Goal: Task Accomplishment & Management: Manage account settings

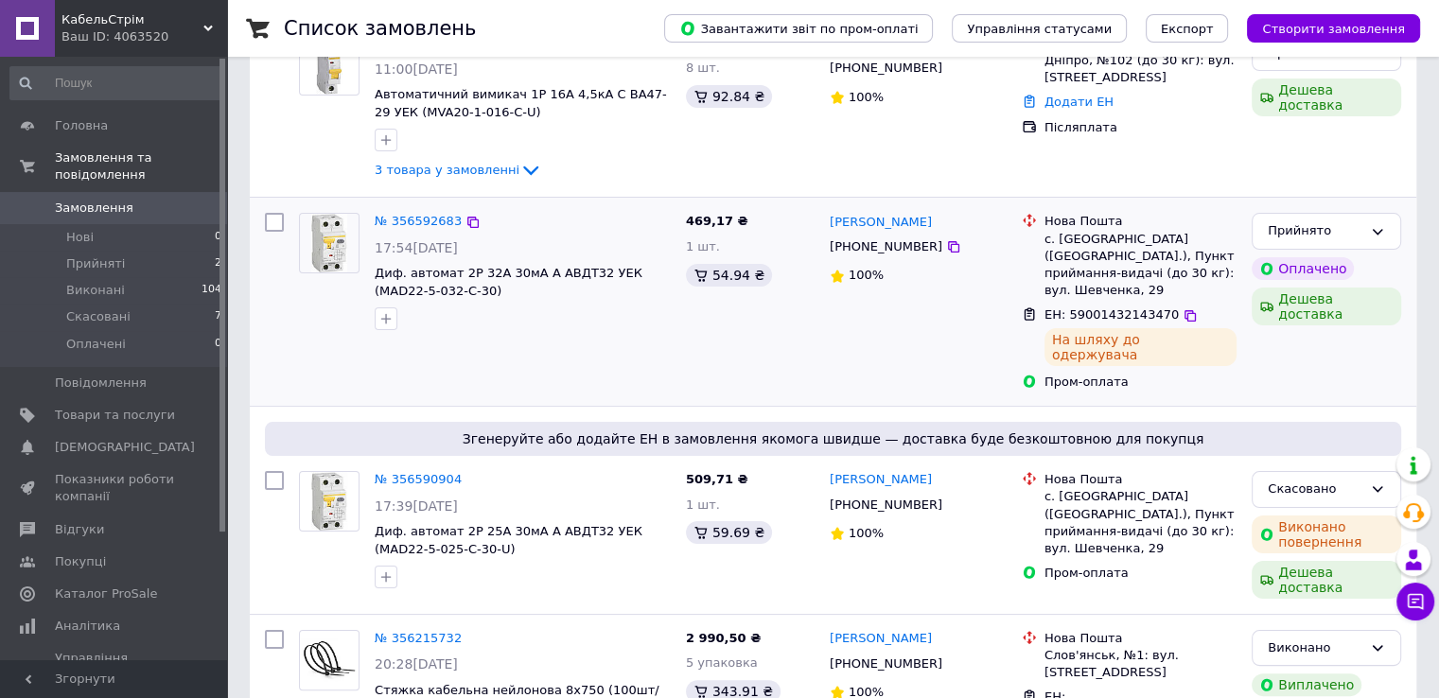
scroll to position [95, 0]
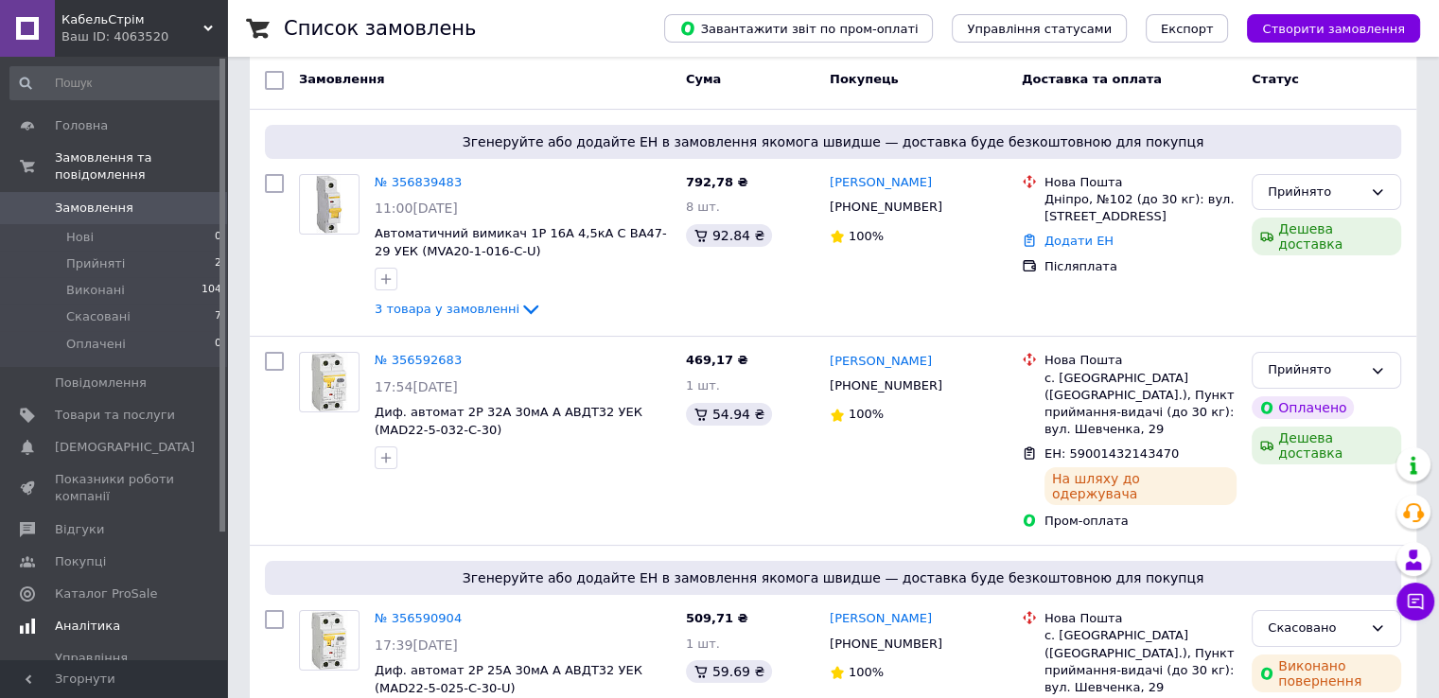
click at [86, 618] on span "Аналітика" at bounding box center [87, 626] width 65 height 17
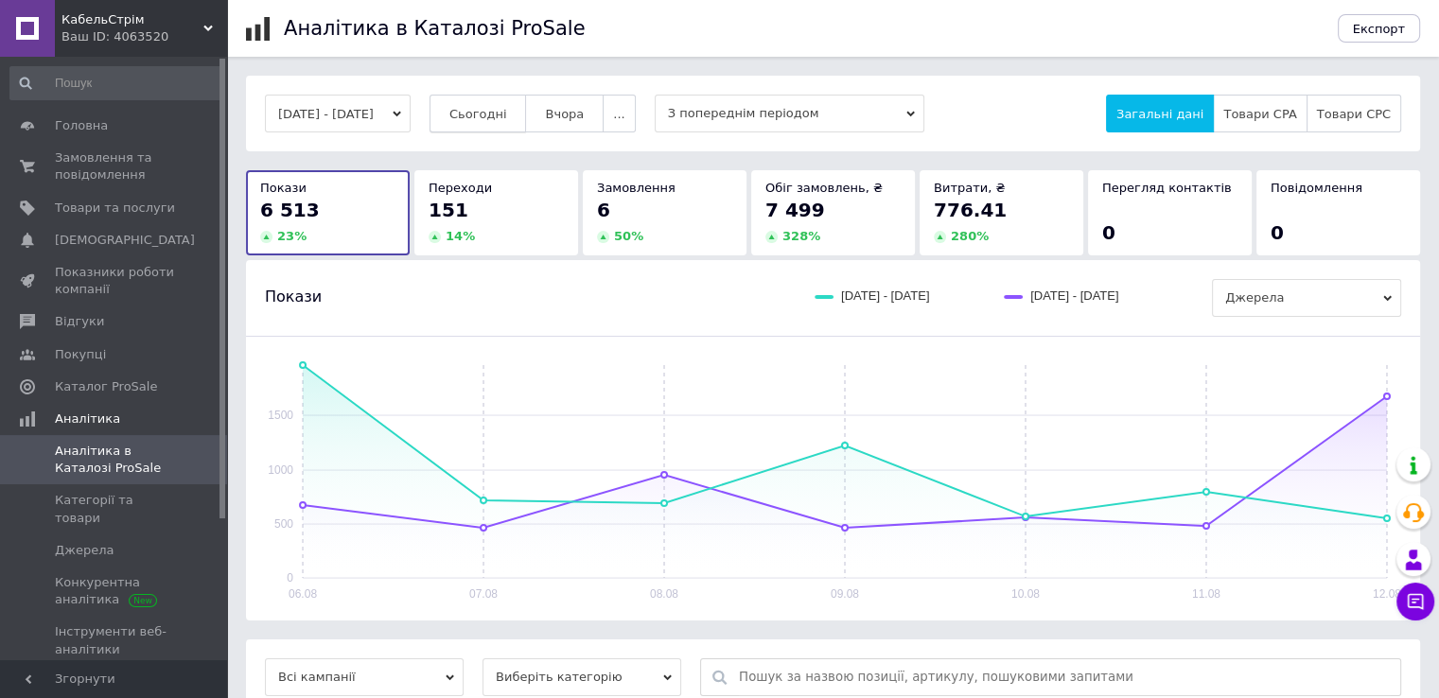
click at [483, 123] on button "Сьогодні" at bounding box center [478, 114] width 97 height 38
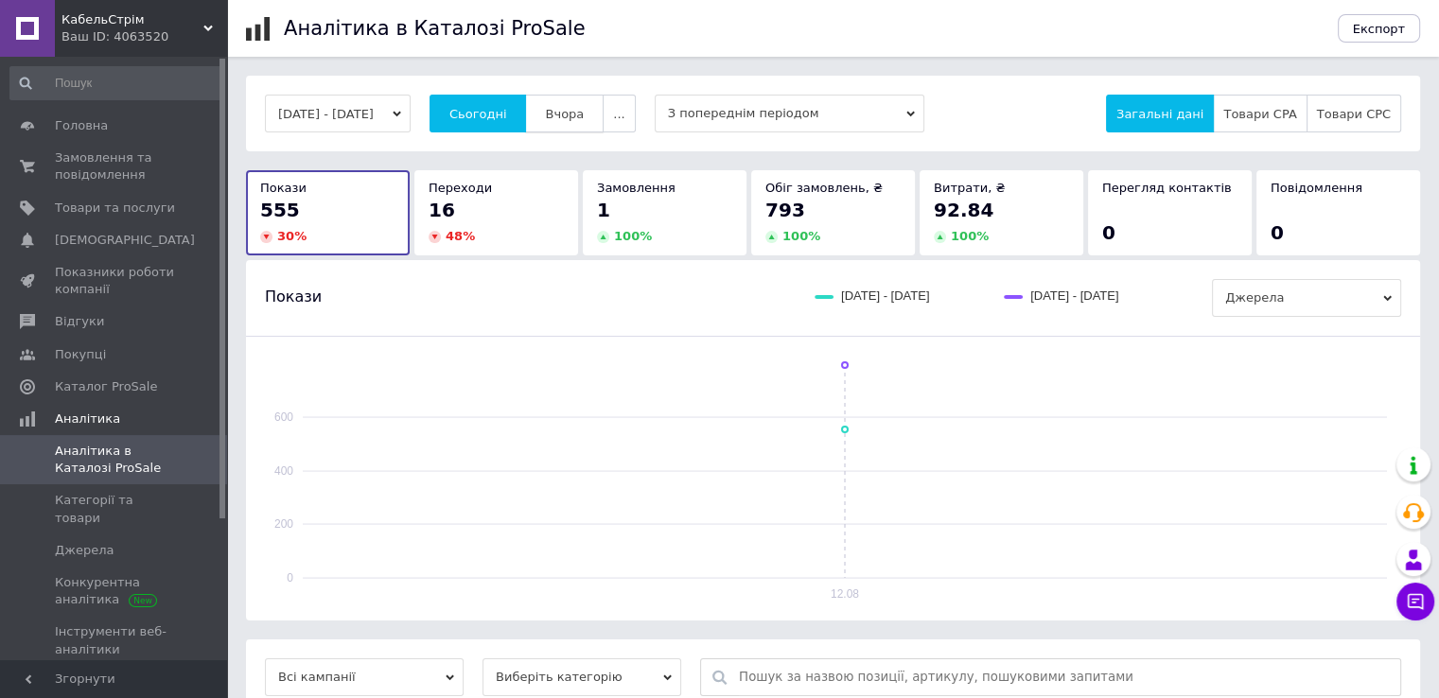
click at [570, 110] on button "Вчора" at bounding box center [564, 114] width 79 height 38
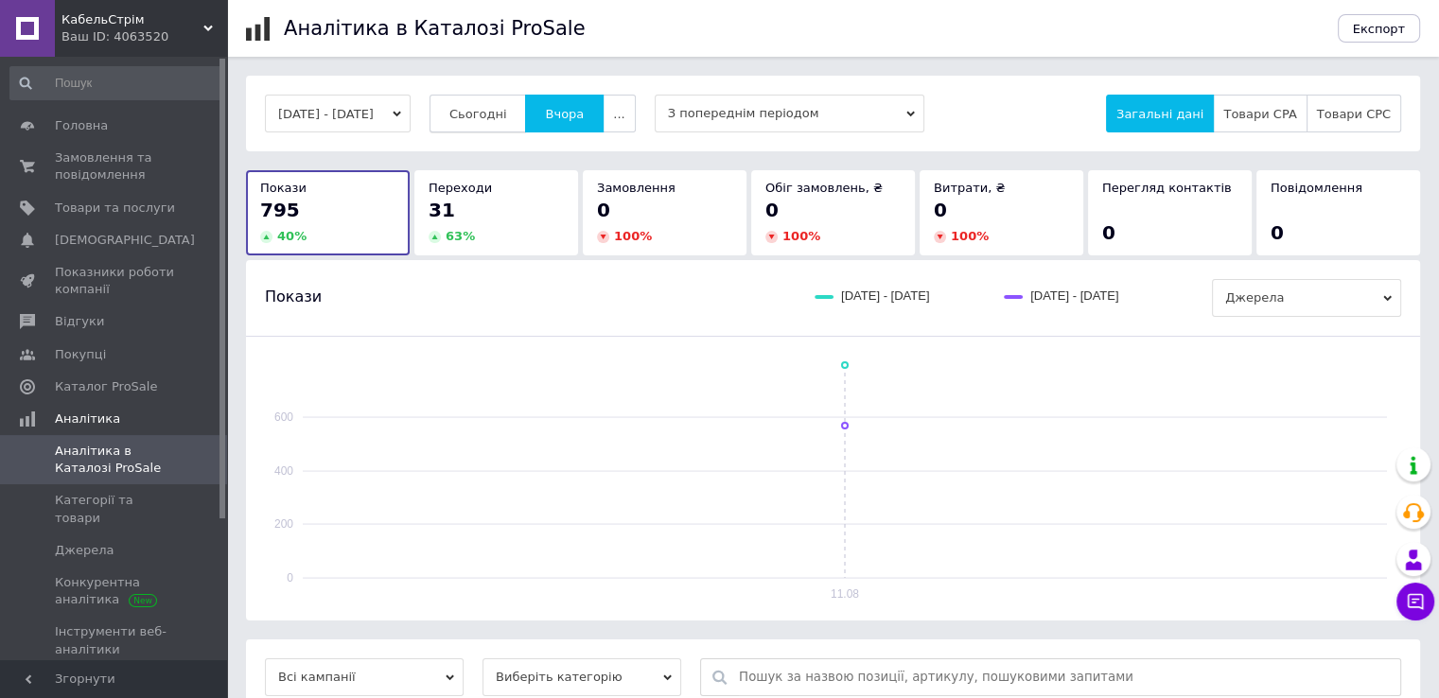
click at [527, 116] on button "Сьогодні" at bounding box center [478, 114] width 97 height 38
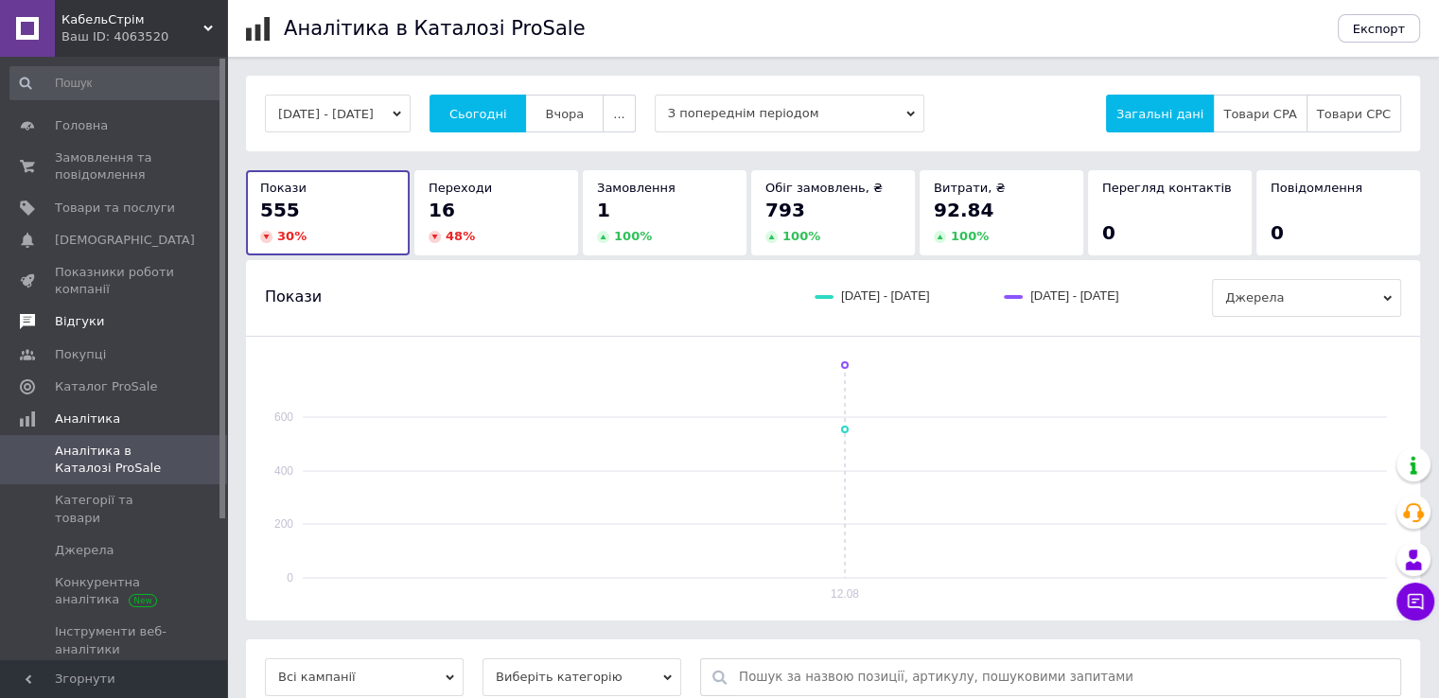
click at [97, 332] on link "Відгуки" at bounding box center [116, 322] width 233 height 32
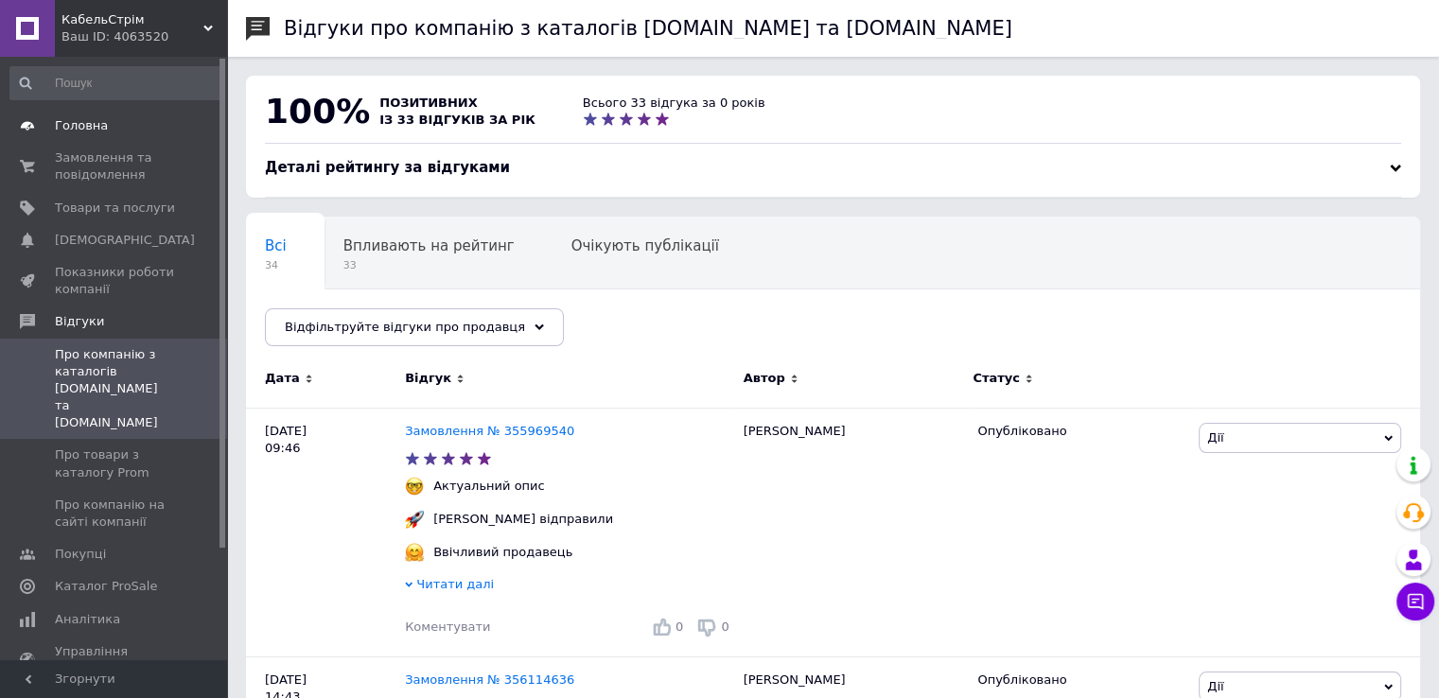
click at [69, 132] on span "Головна" at bounding box center [81, 125] width 53 height 17
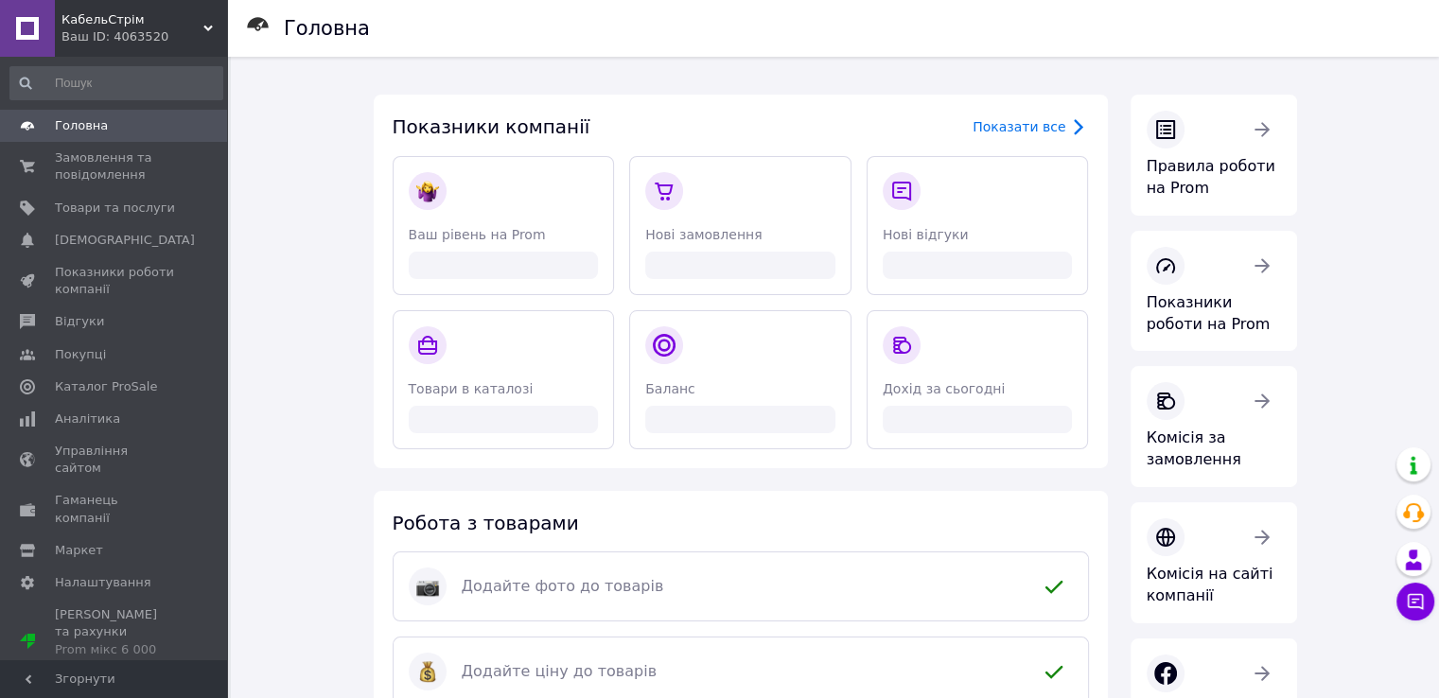
click at [106, 36] on div "Ваш ID: 4063520" at bounding box center [145, 36] width 166 height 17
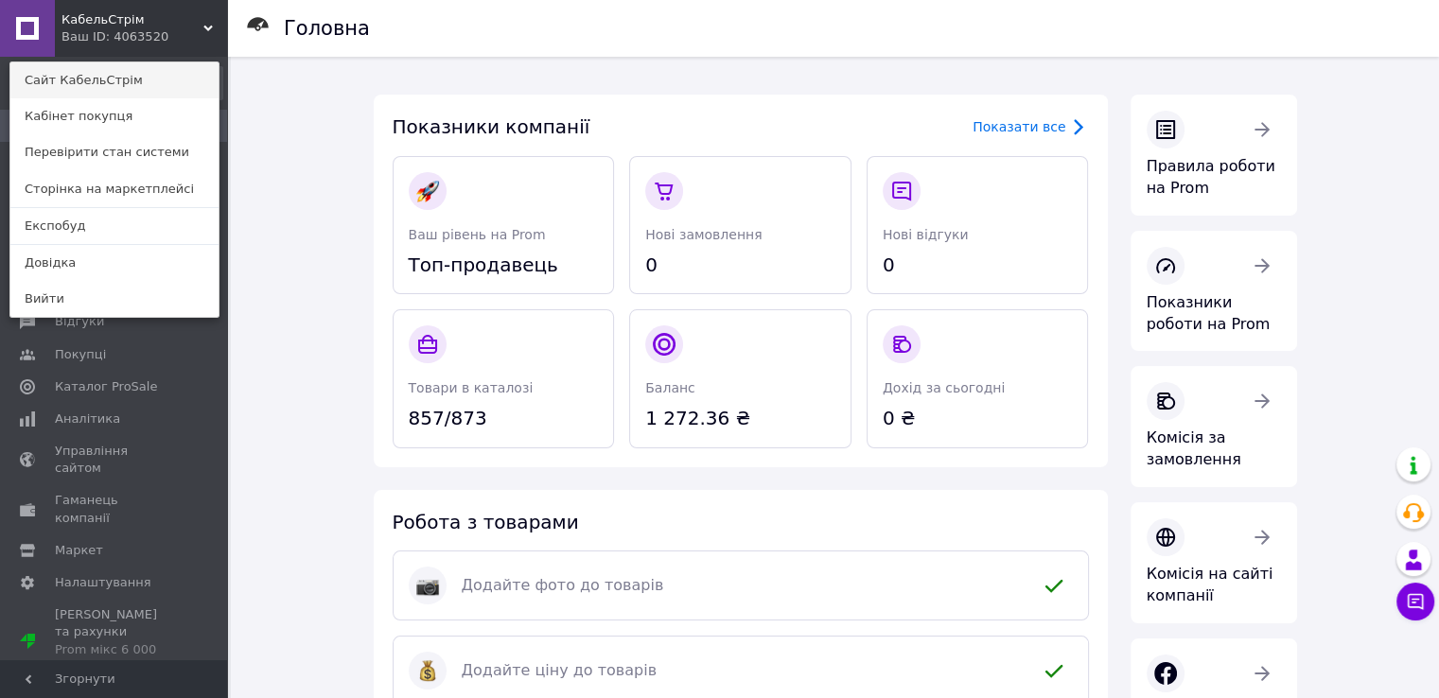
click at [91, 84] on link "Сайт КабельСтрім" at bounding box center [114, 80] width 208 height 36
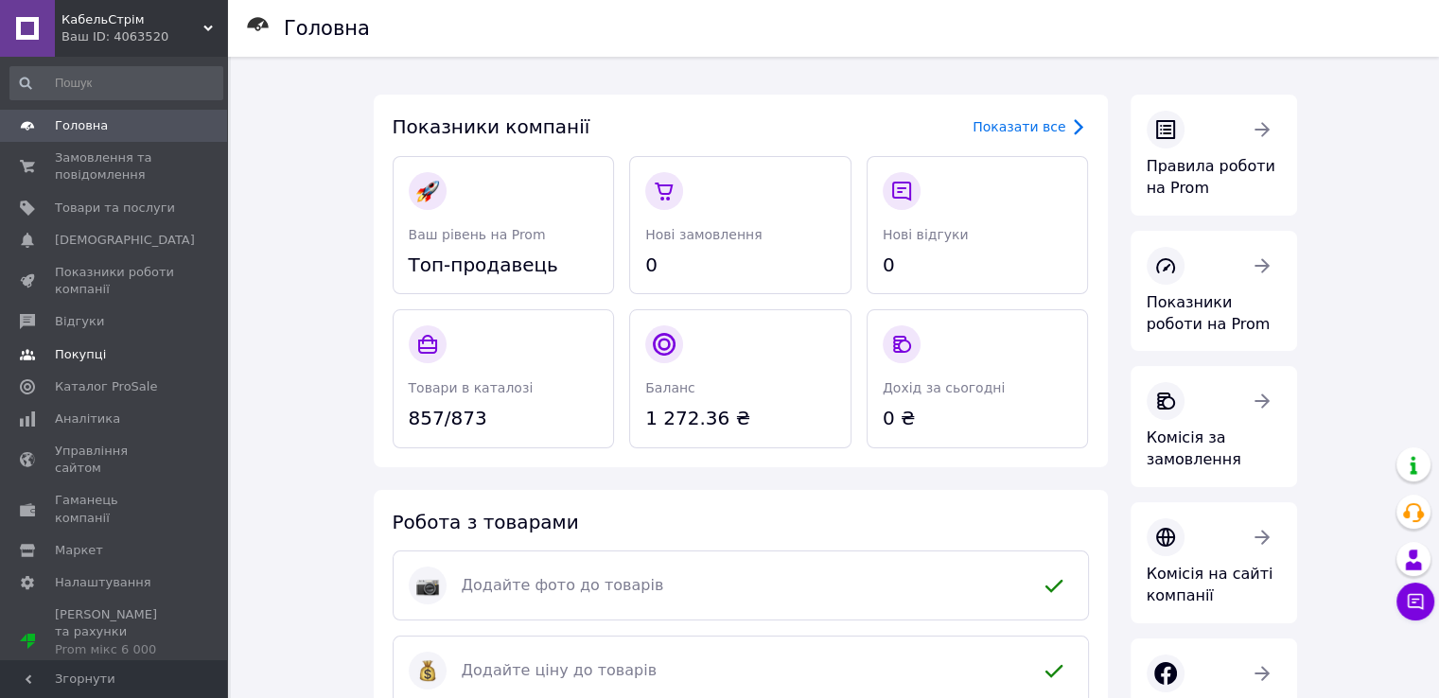
click at [99, 346] on span "Покупці" at bounding box center [80, 354] width 51 height 17
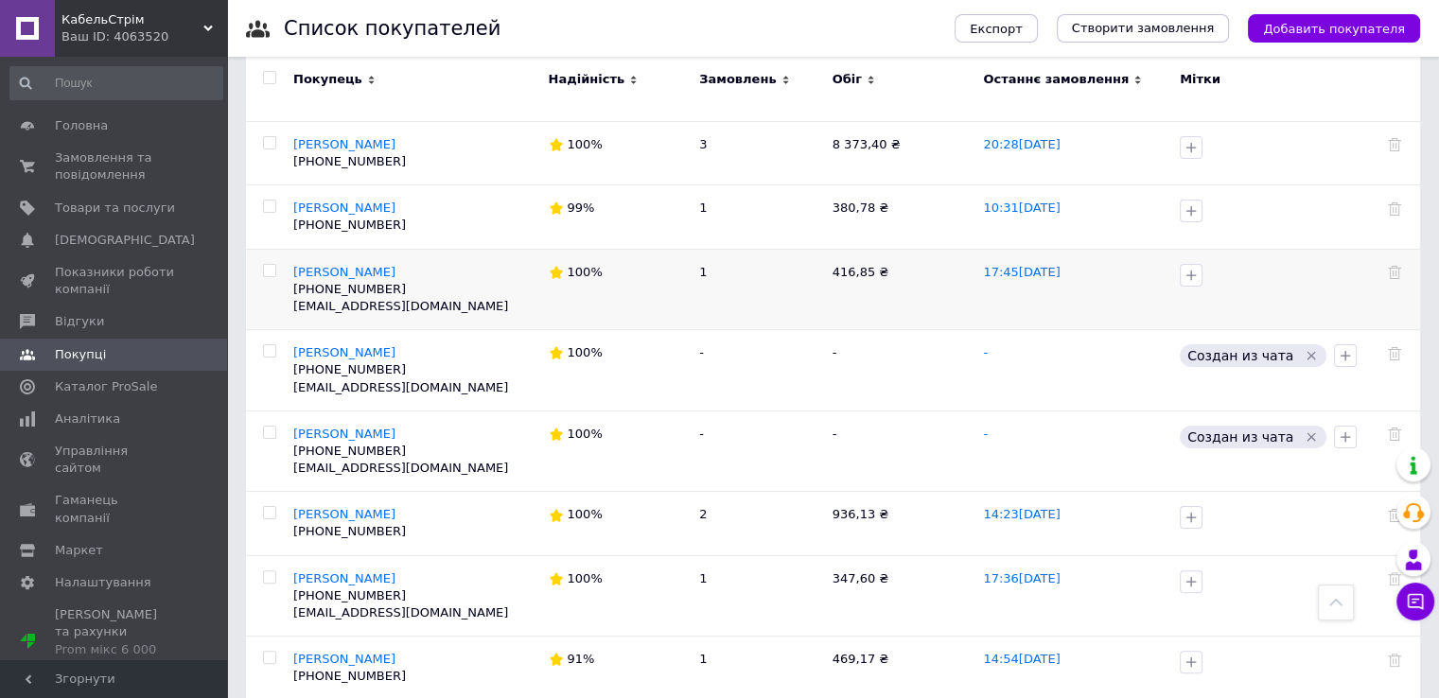
scroll to position [284, 0]
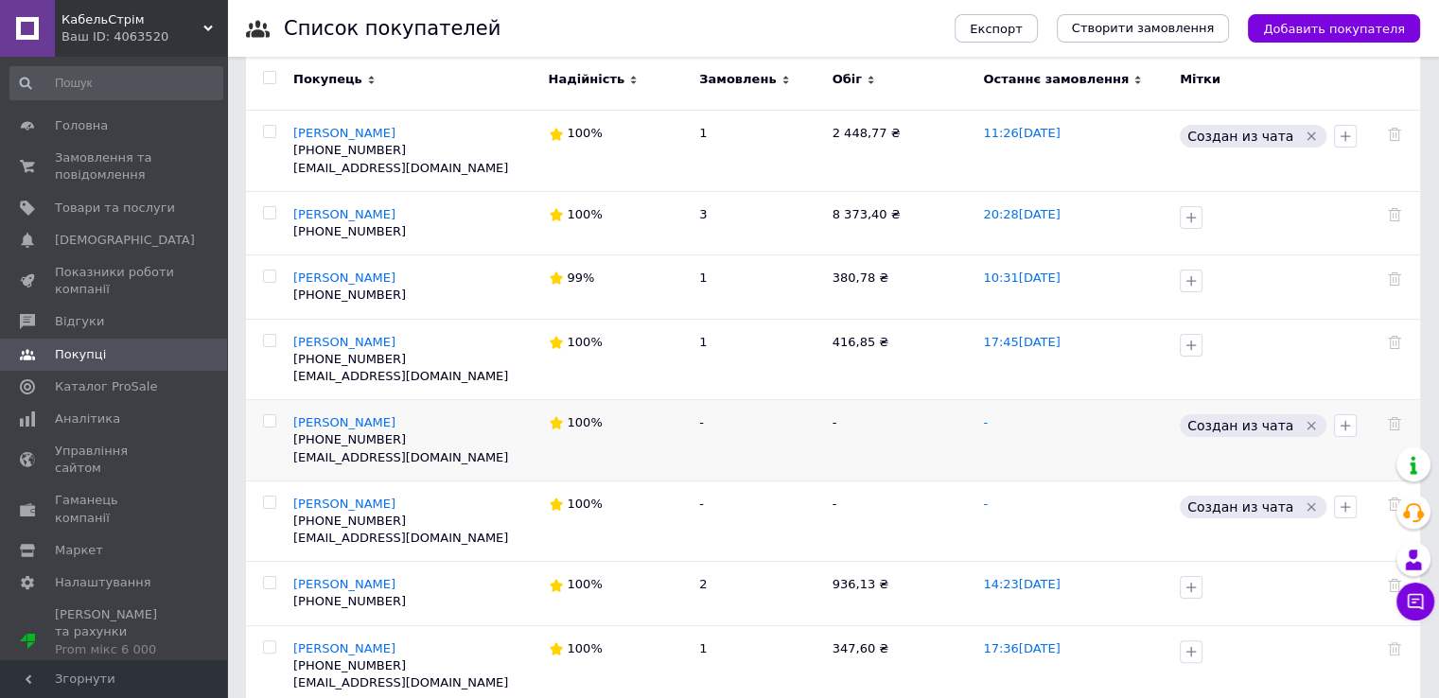
click at [1401, 419] on td at bounding box center [1400, 440] width 42 height 81
click at [1390, 417] on icon at bounding box center [1394, 423] width 13 height 13
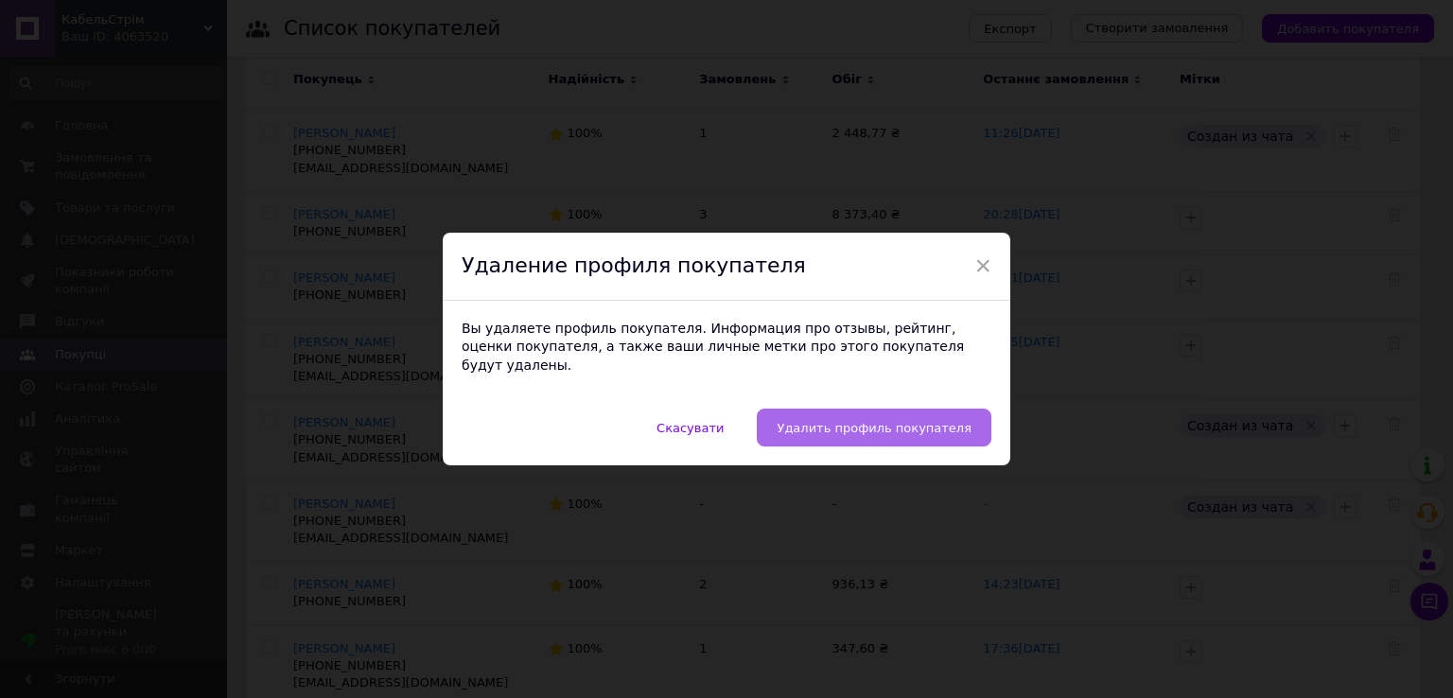
click at [937, 421] on span "Удалить профиль покупателя" at bounding box center [874, 428] width 195 height 14
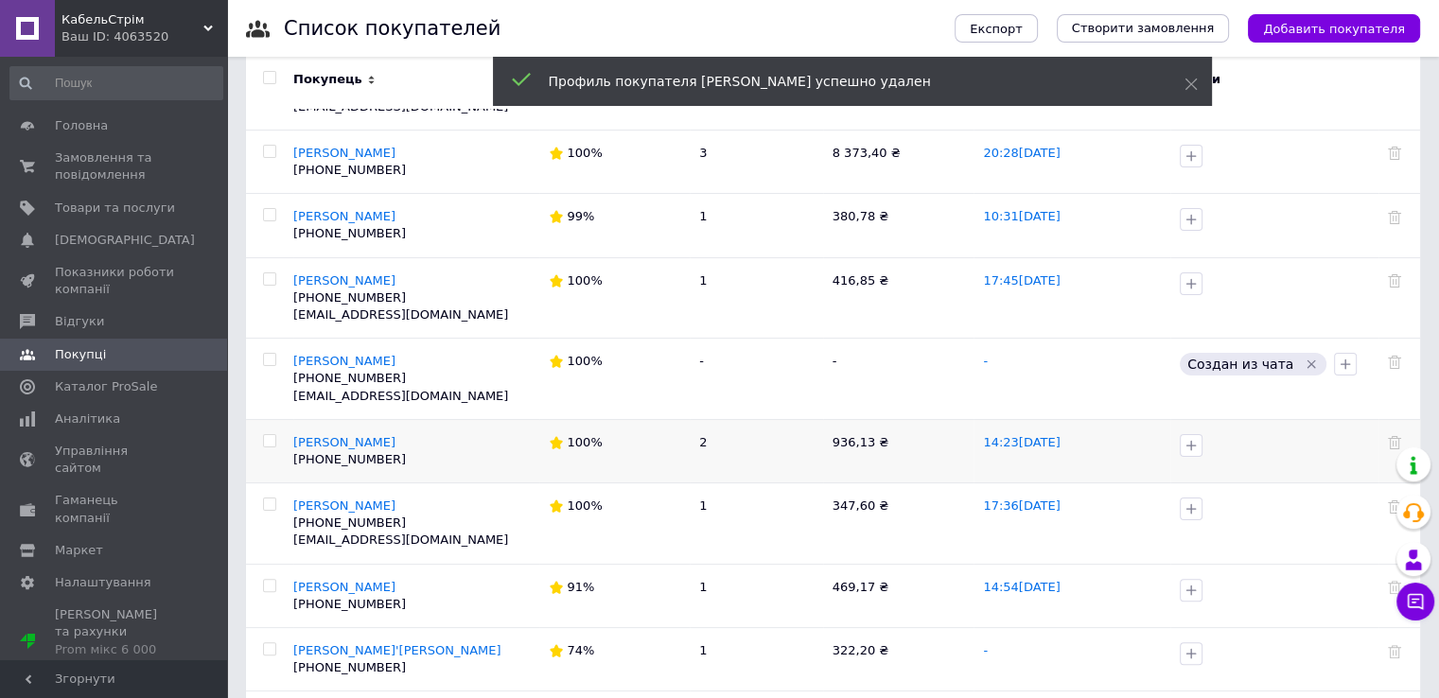
scroll to position [378, 0]
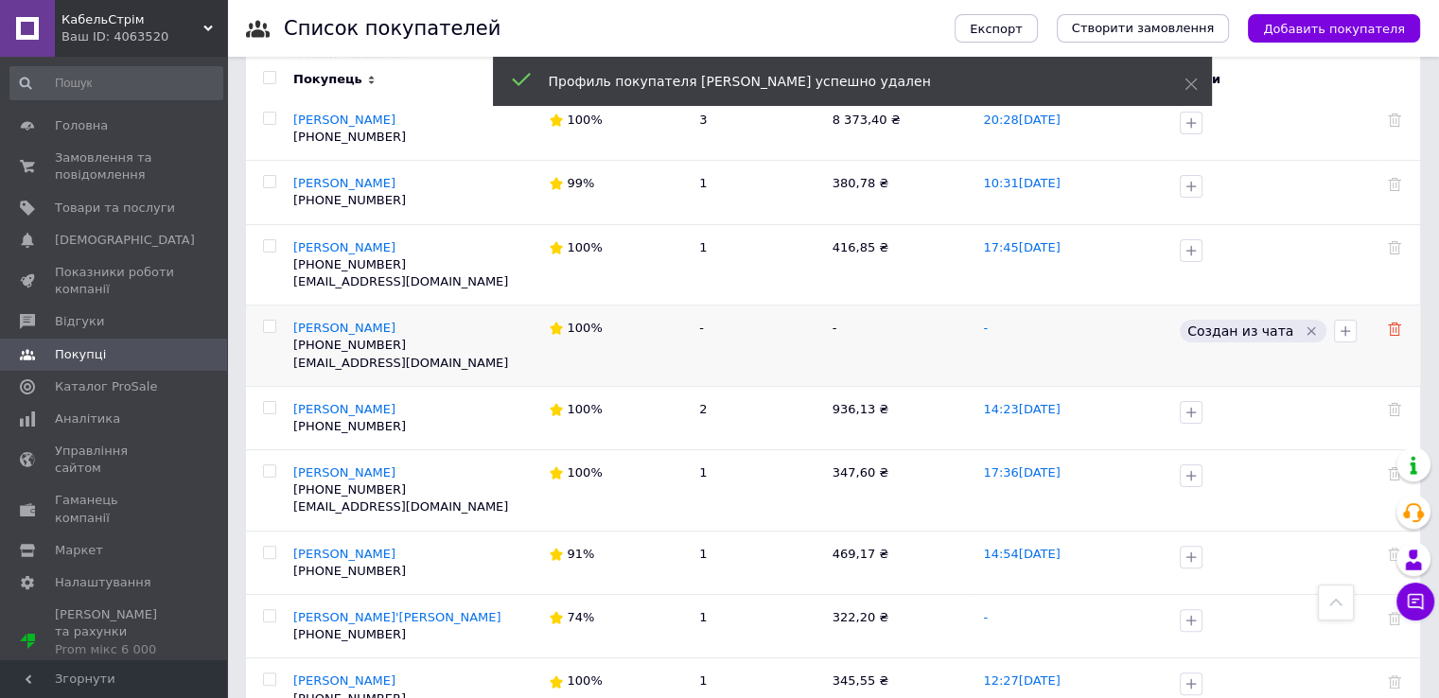
click at [1393, 323] on icon at bounding box center [1394, 329] width 13 height 13
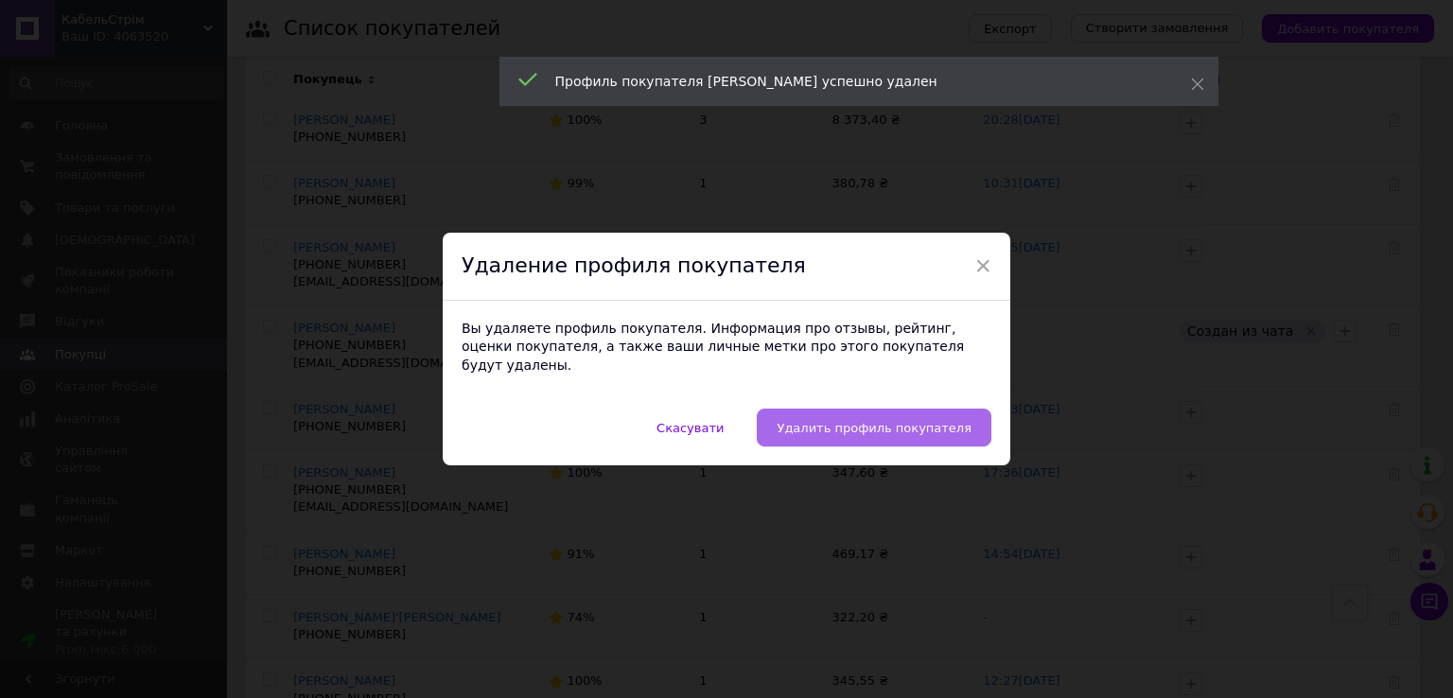
click at [976, 416] on button "Удалить профиль покупателя" at bounding box center [874, 428] width 235 height 38
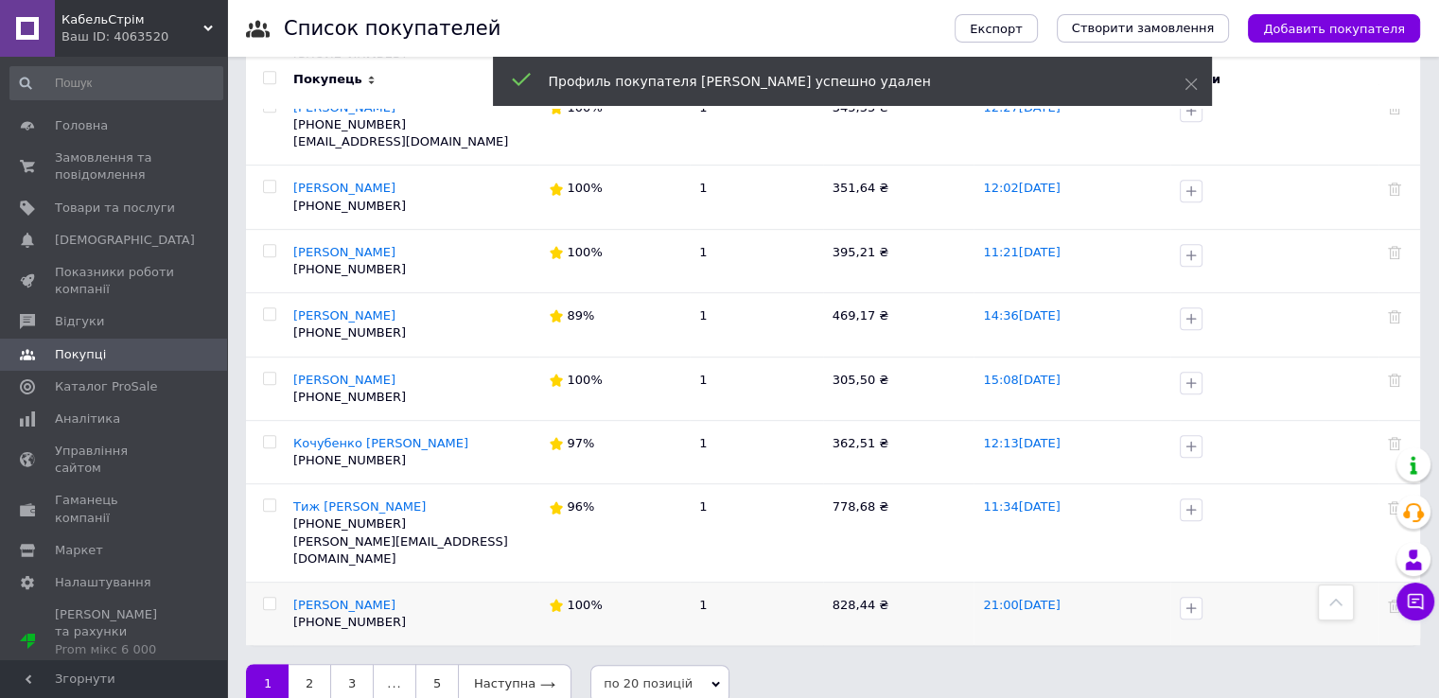
scroll to position [876, 0]
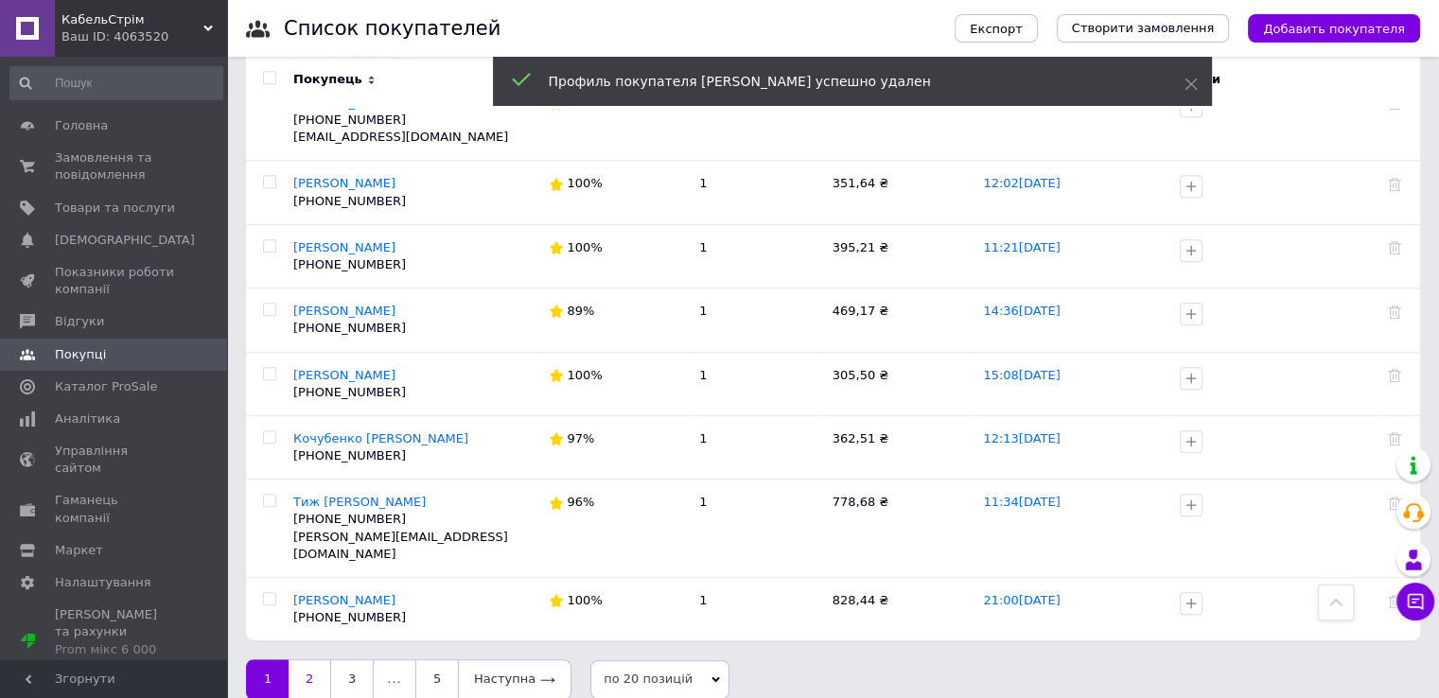
click at [306, 667] on link "2" at bounding box center [310, 679] width 42 height 40
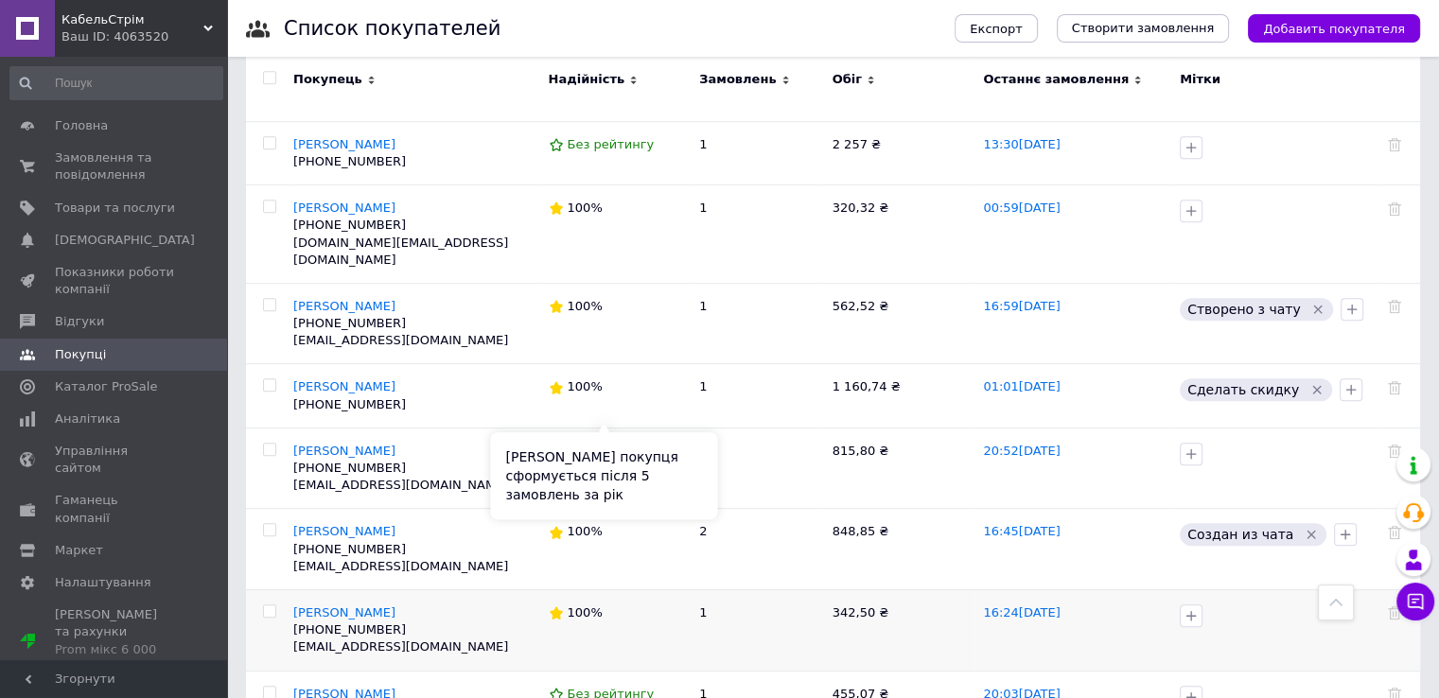
scroll to position [1055, 0]
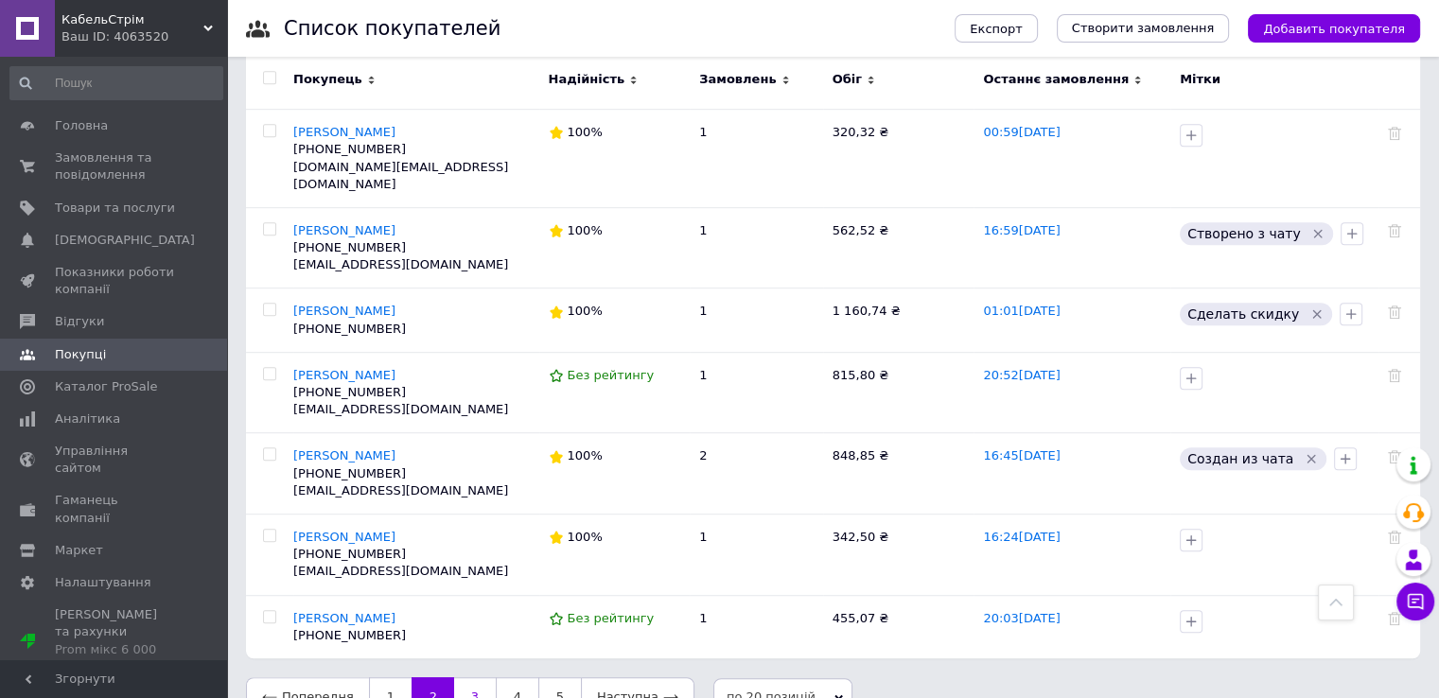
click at [468, 677] on link "3" at bounding box center [475, 697] width 42 height 40
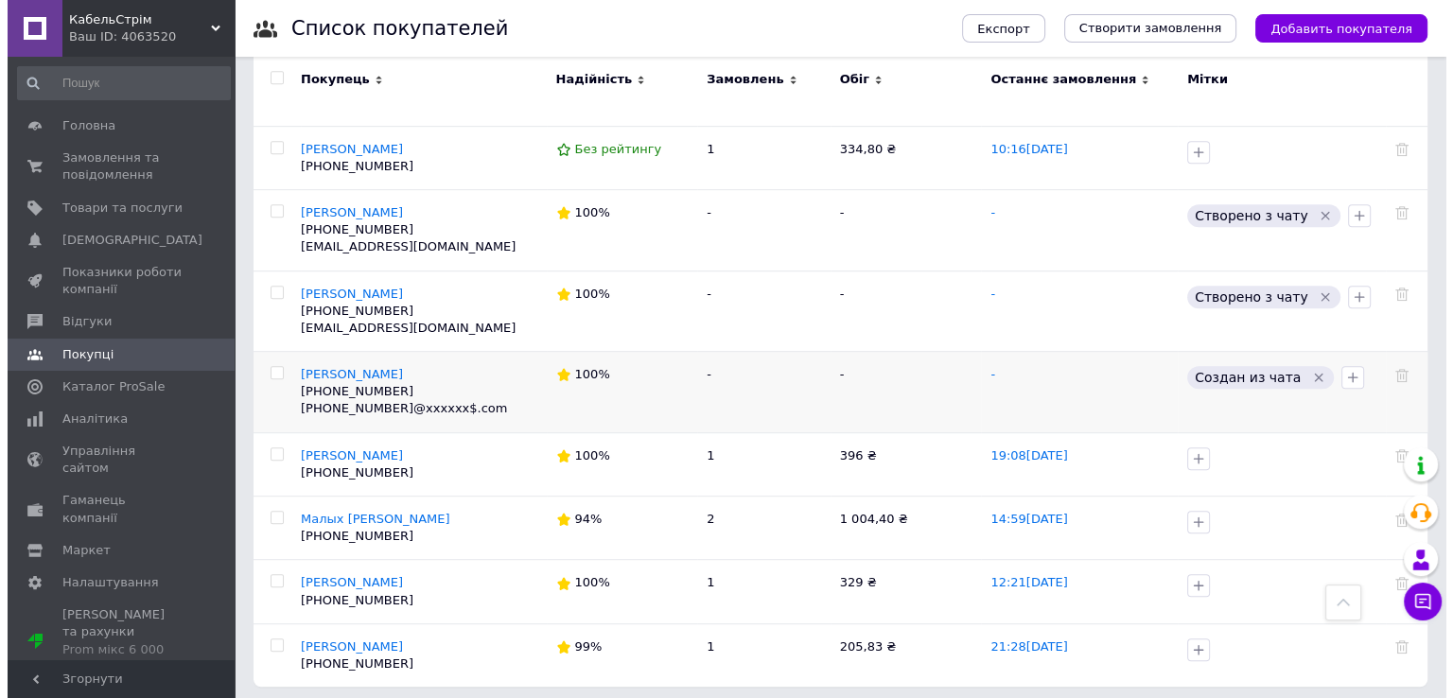
scroll to position [926, 0]
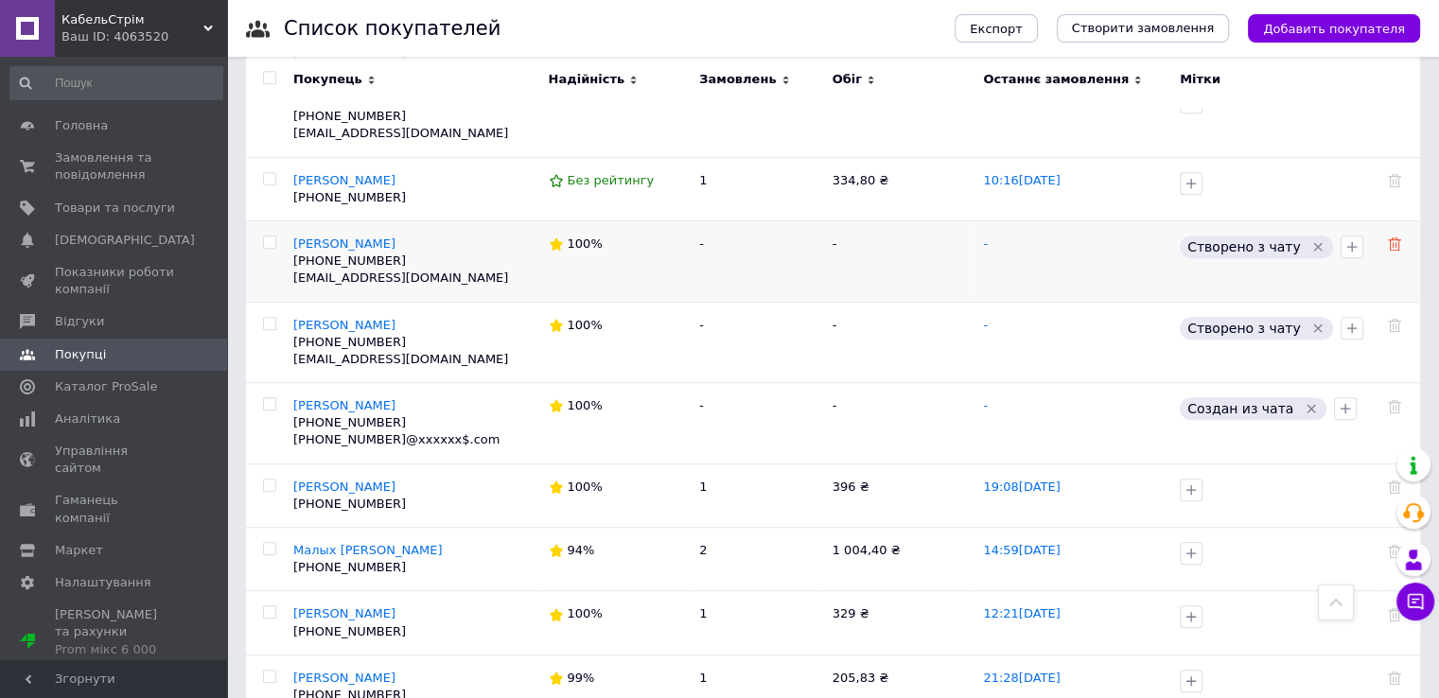
click at [1394, 239] on icon at bounding box center [1394, 243] width 13 height 13
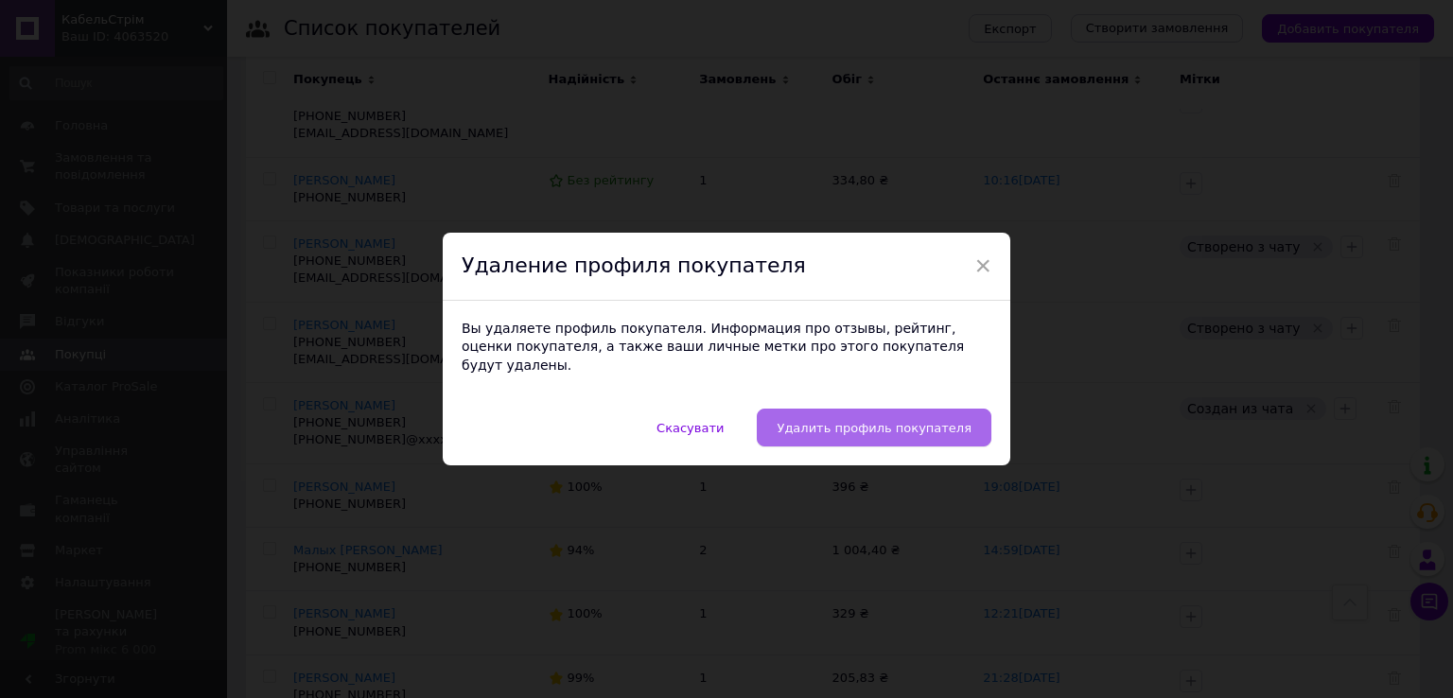
click at [905, 421] on span "Удалить профиль покупателя" at bounding box center [874, 428] width 195 height 14
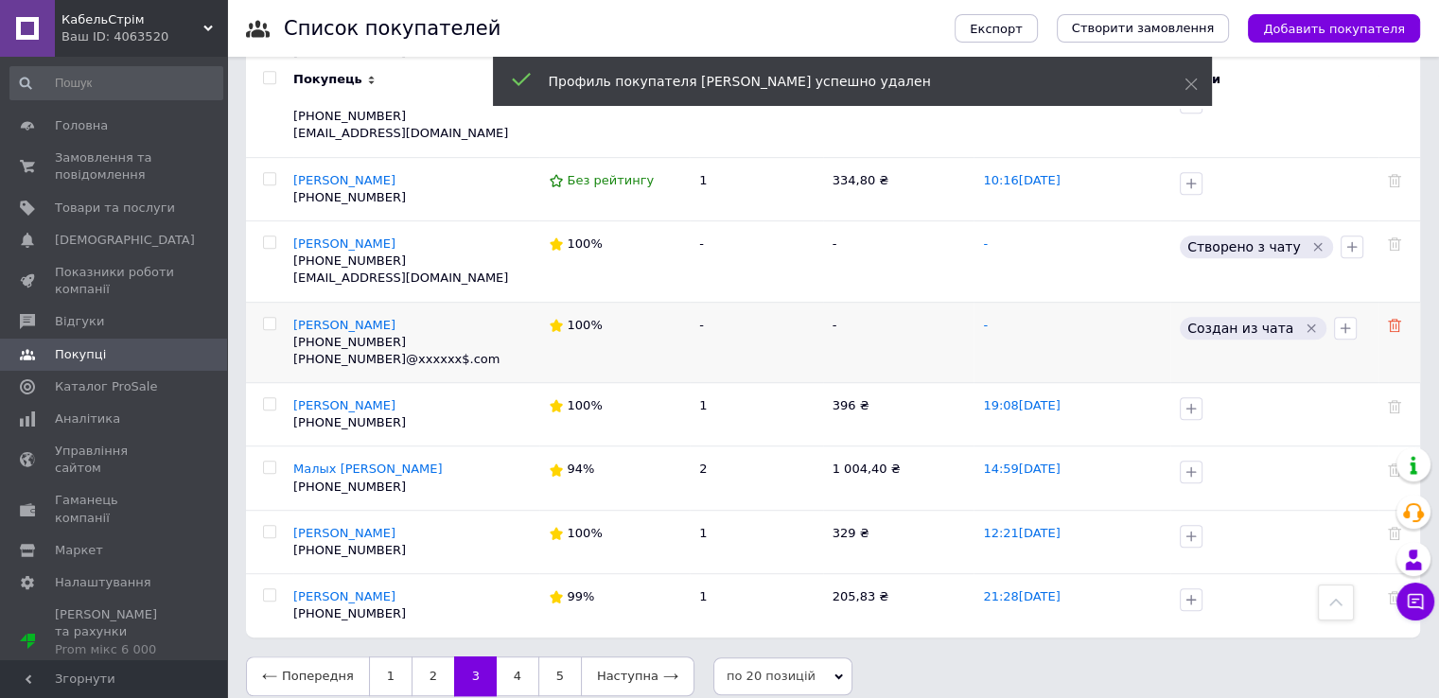
click at [1395, 319] on use at bounding box center [1394, 325] width 13 height 13
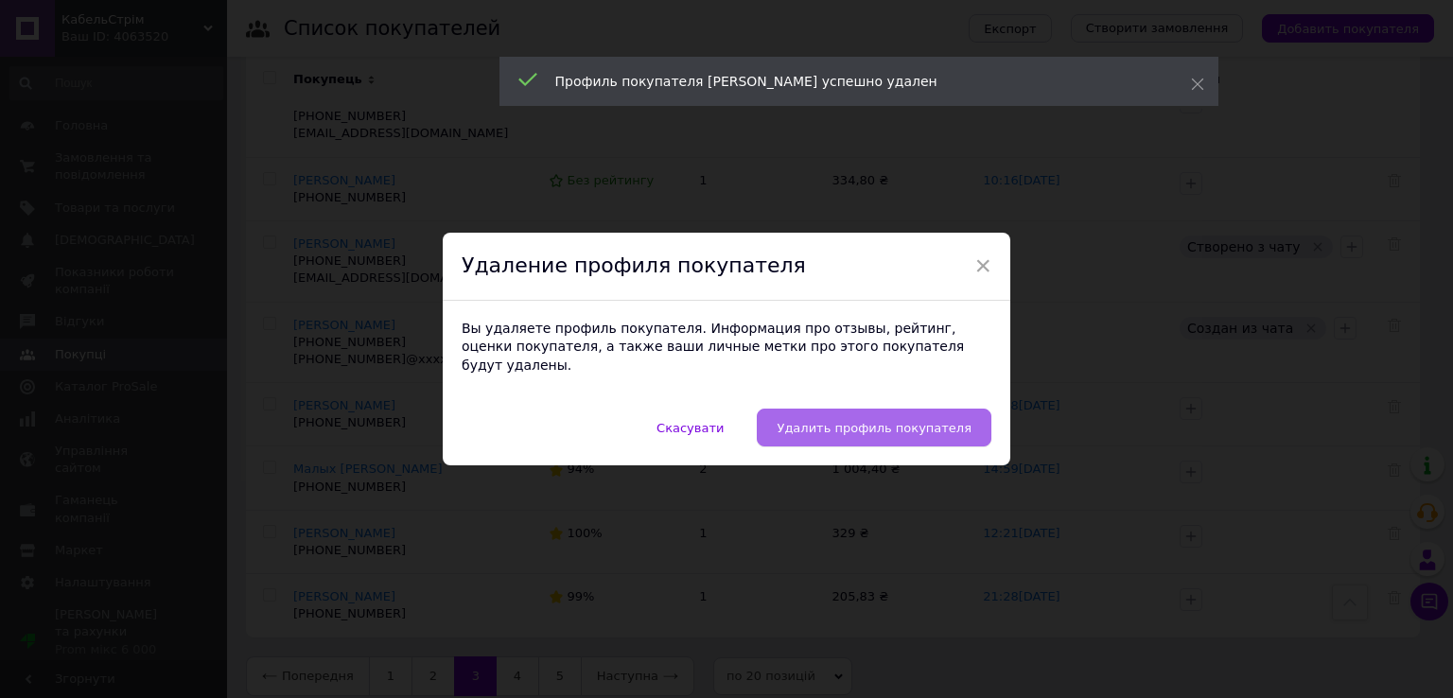
drag, startPoint x: 937, startPoint y: 422, endPoint x: 948, endPoint y: 419, distance: 11.7
click at [937, 423] on span "Удалить профиль покупателя" at bounding box center [874, 428] width 195 height 14
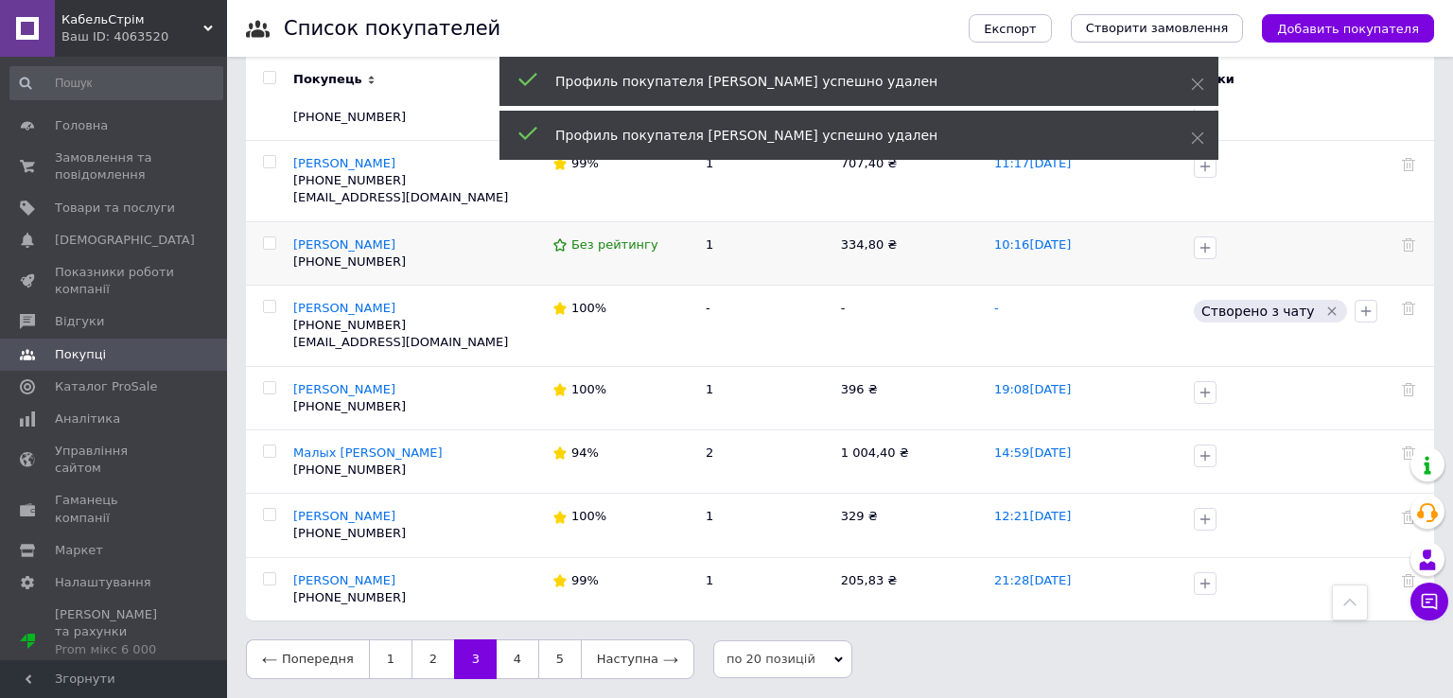
scroll to position [859, 0]
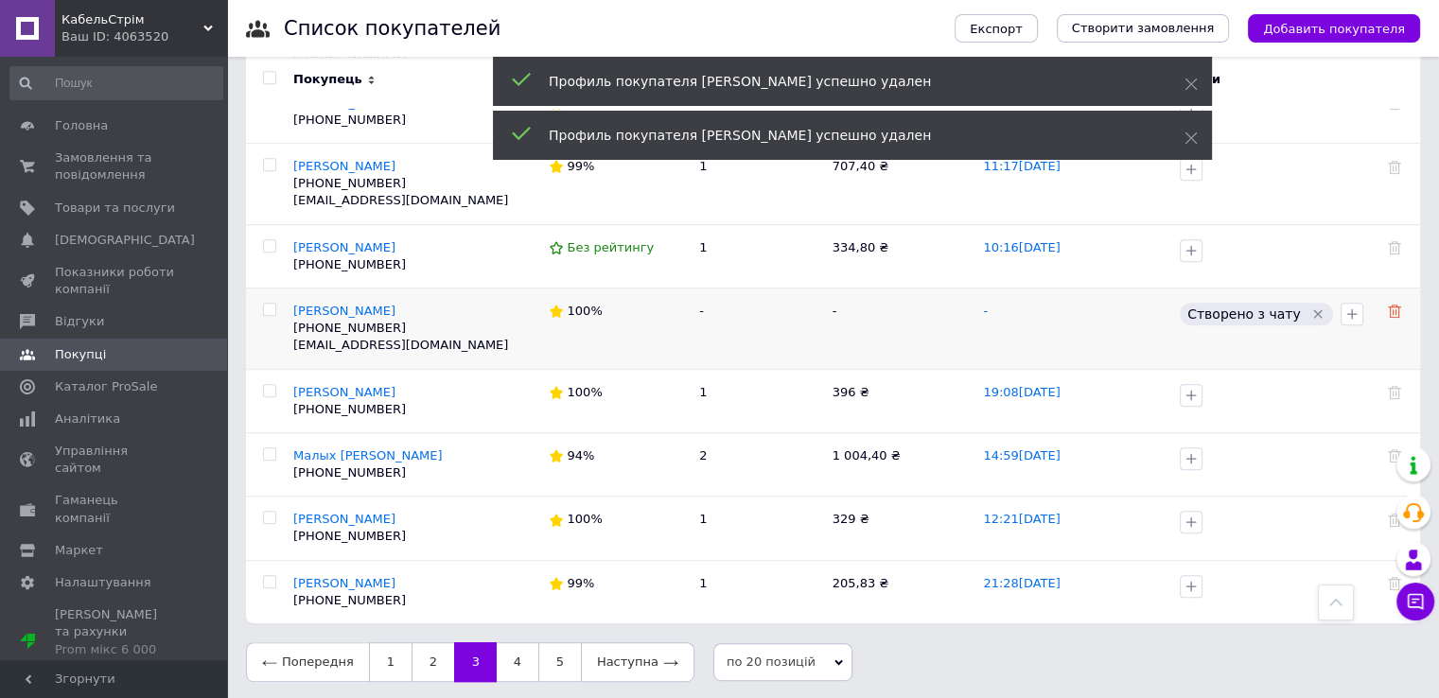
click at [1389, 305] on icon at bounding box center [1394, 311] width 13 height 13
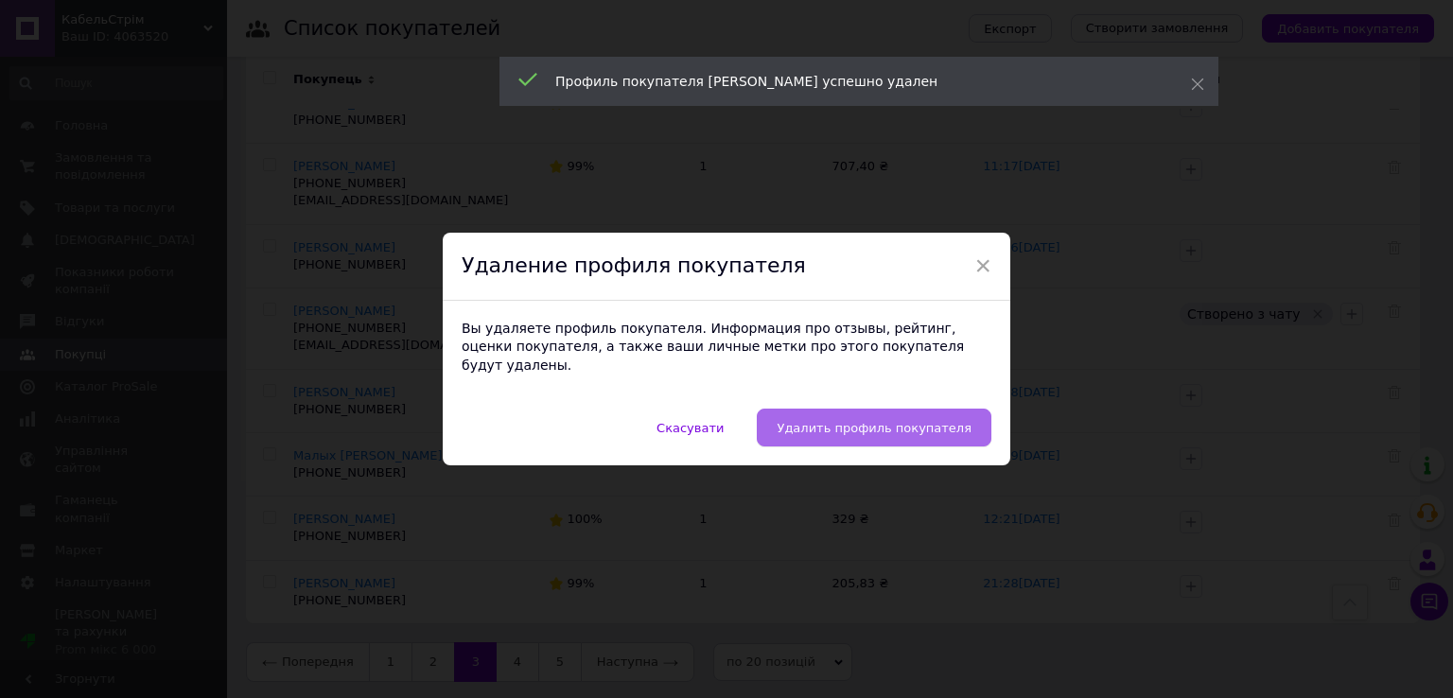
click at [857, 410] on button "Удалить профиль покупателя" at bounding box center [874, 428] width 235 height 38
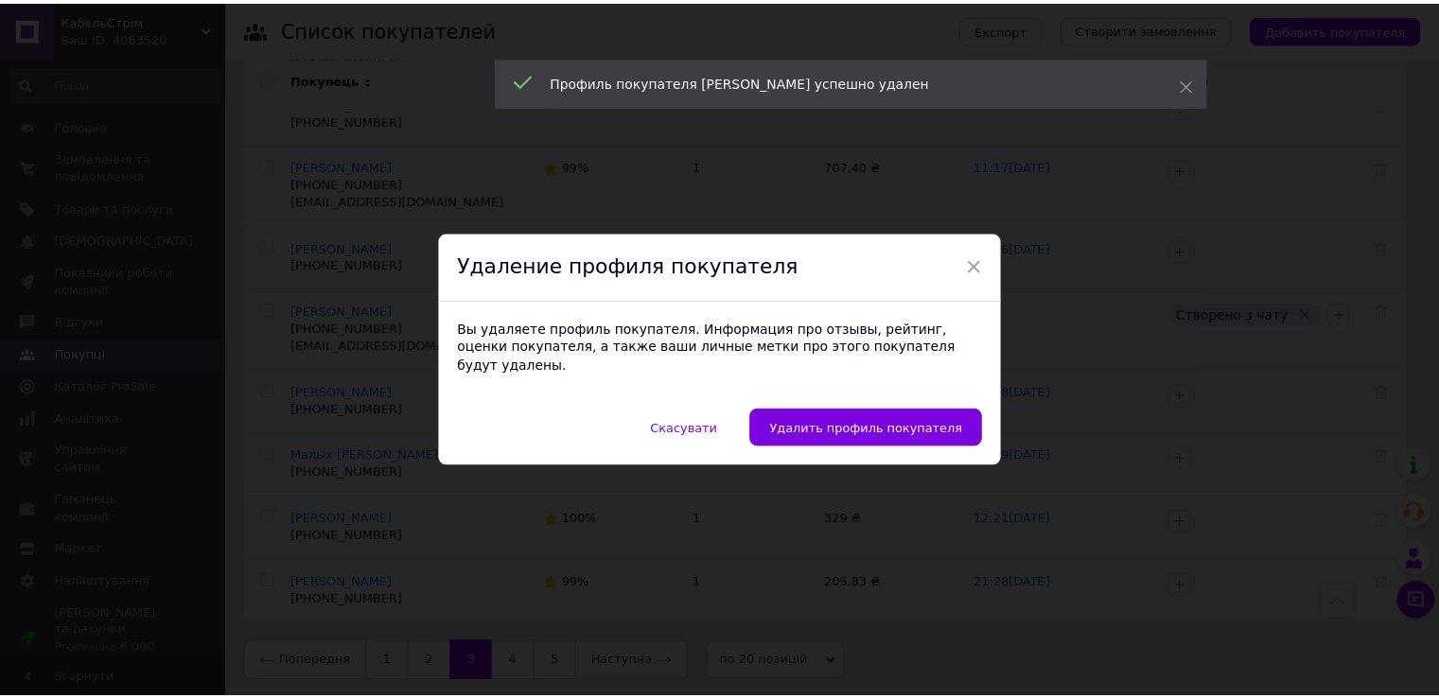
scroll to position [779, 0]
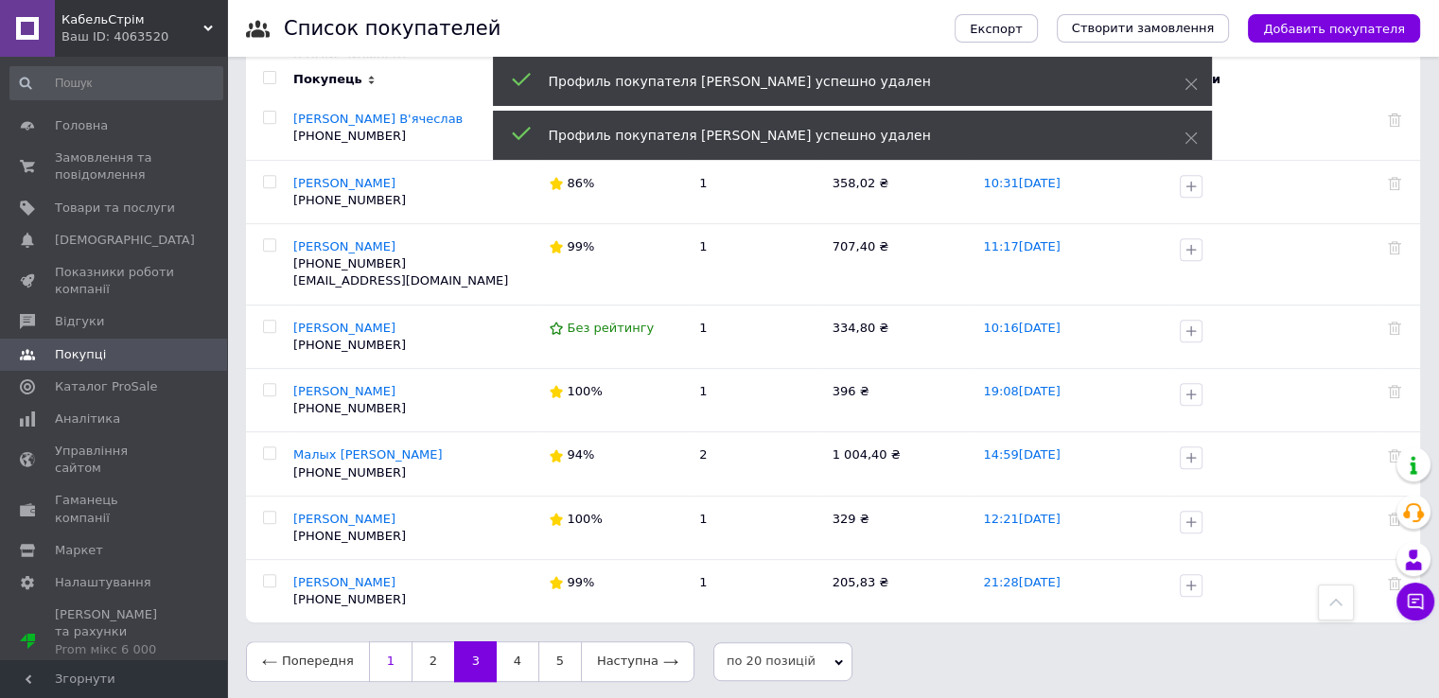
click at [394, 654] on link "1" at bounding box center [390, 661] width 43 height 40
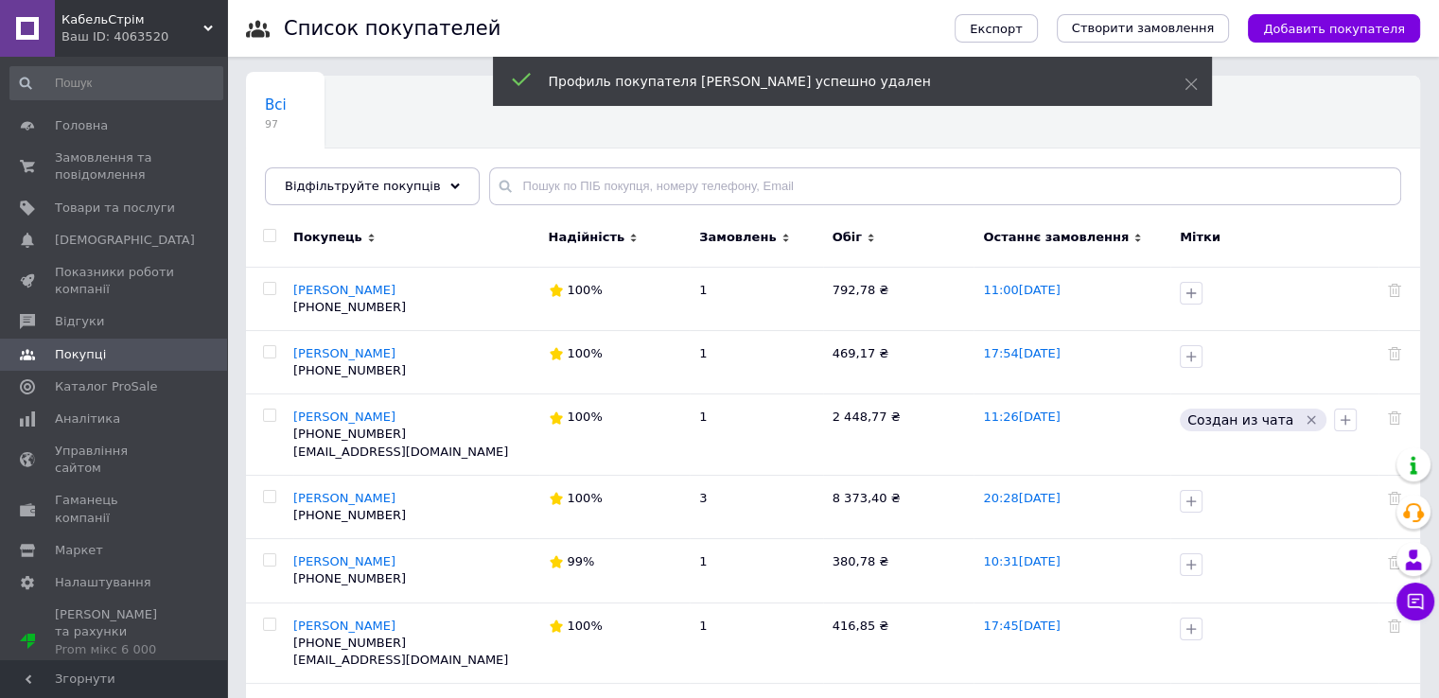
click at [868, 234] on use at bounding box center [871, 238] width 6 height 9
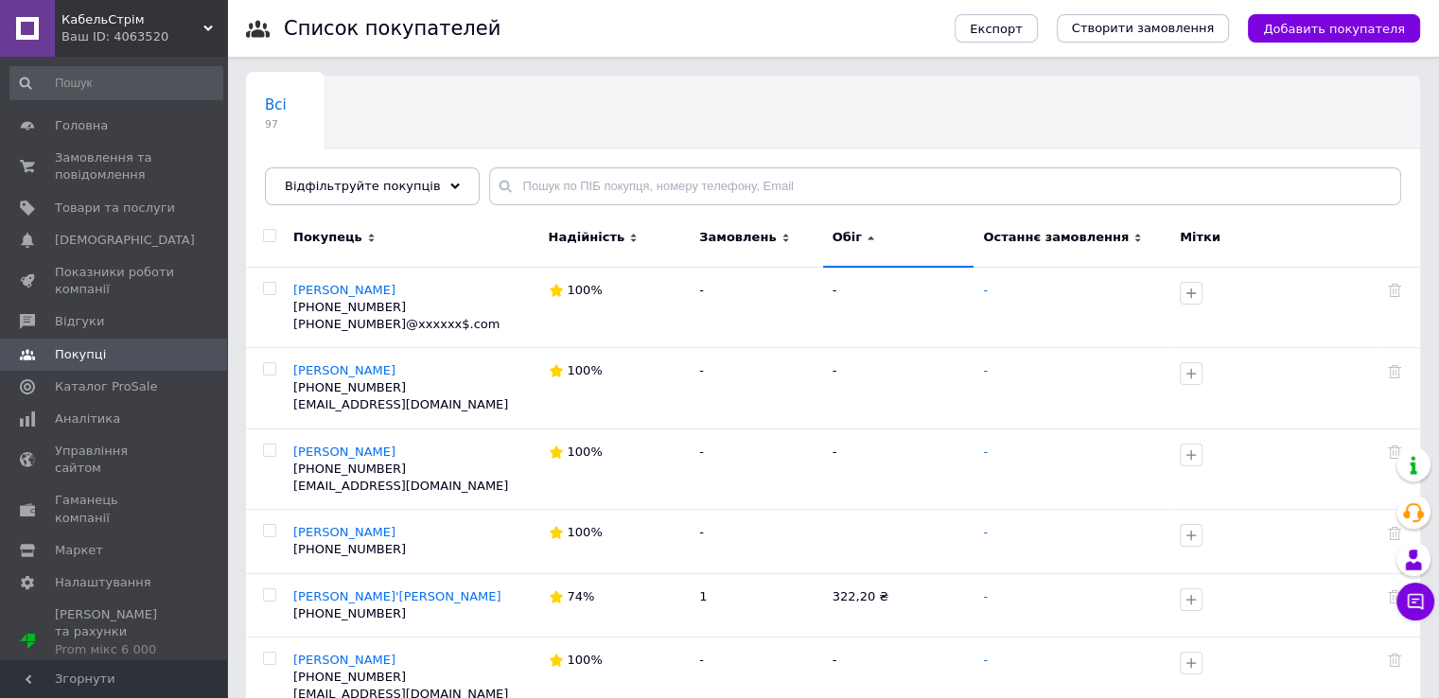
click at [867, 234] on icon at bounding box center [871, 238] width 9 height 9
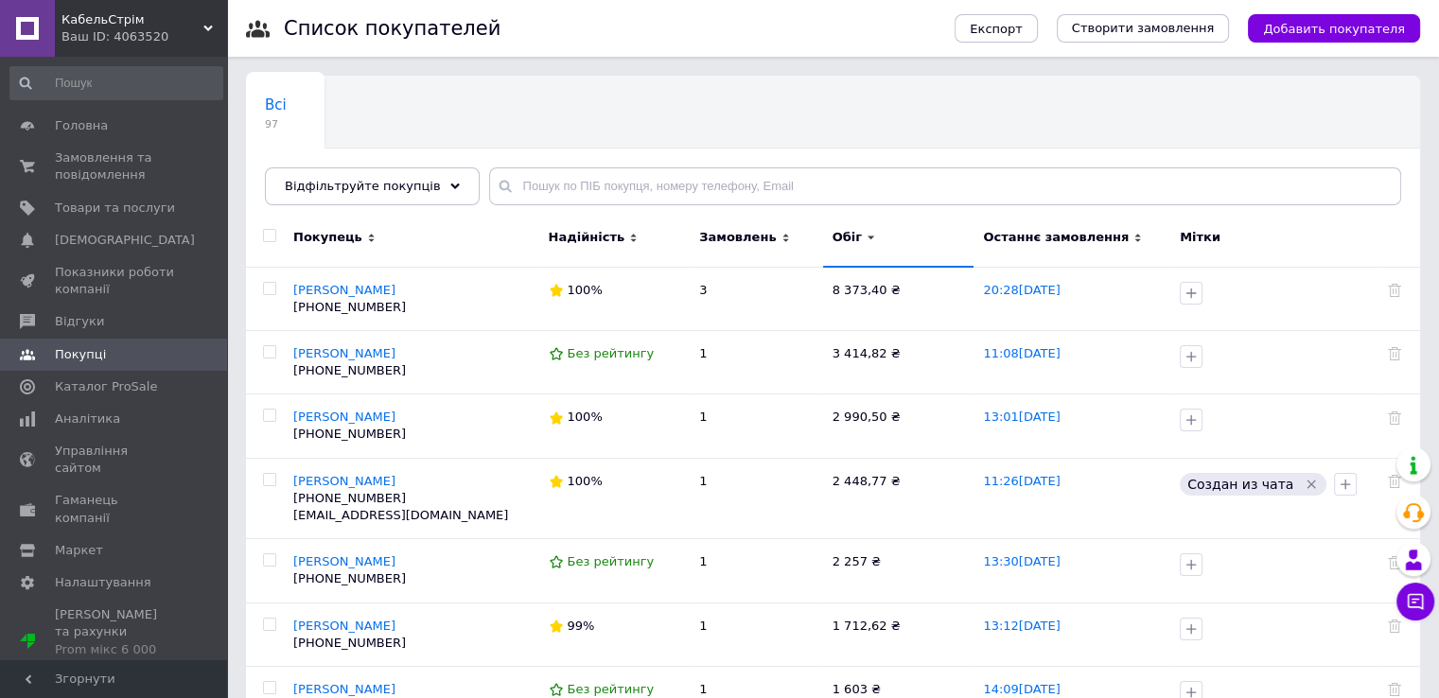
click at [867, 234] on icon at bounding box center [871, 238] width 9 height 9
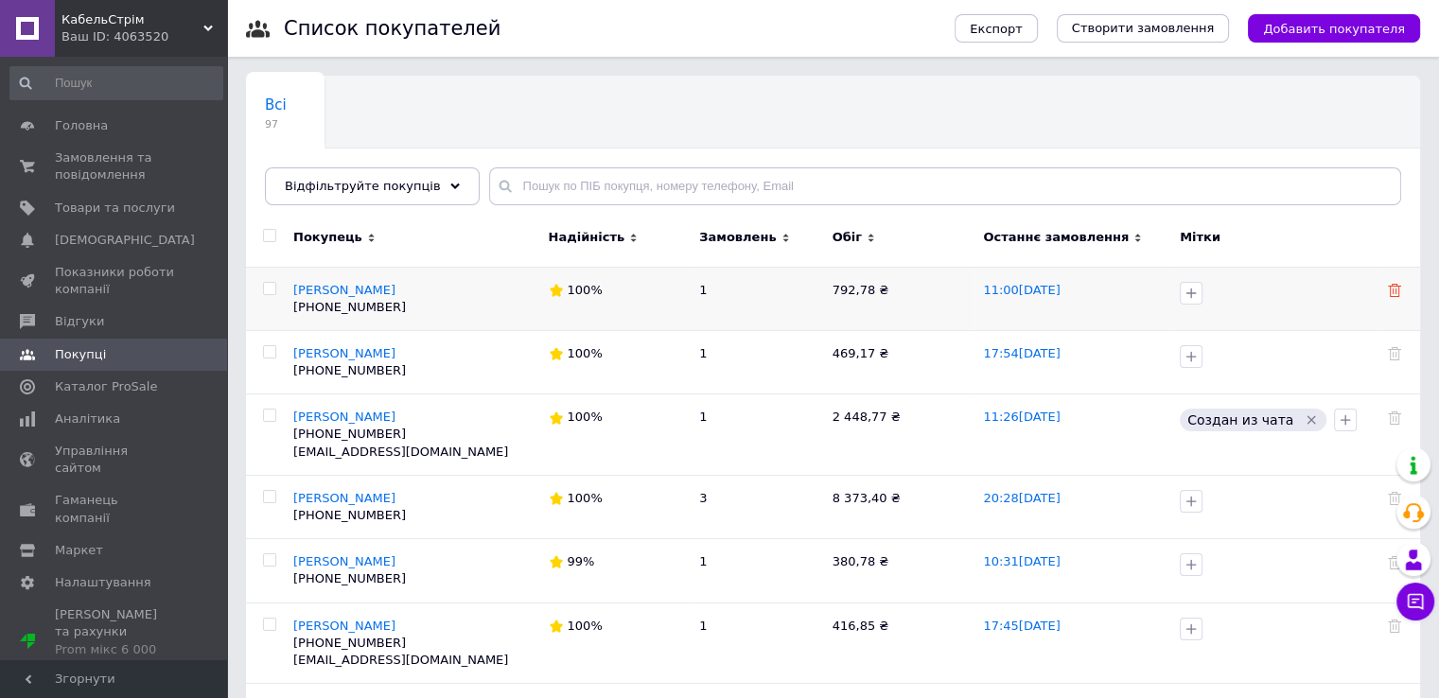
click at [1393, 286] on icon at bounding box center [1394, 290] width 13 height 13
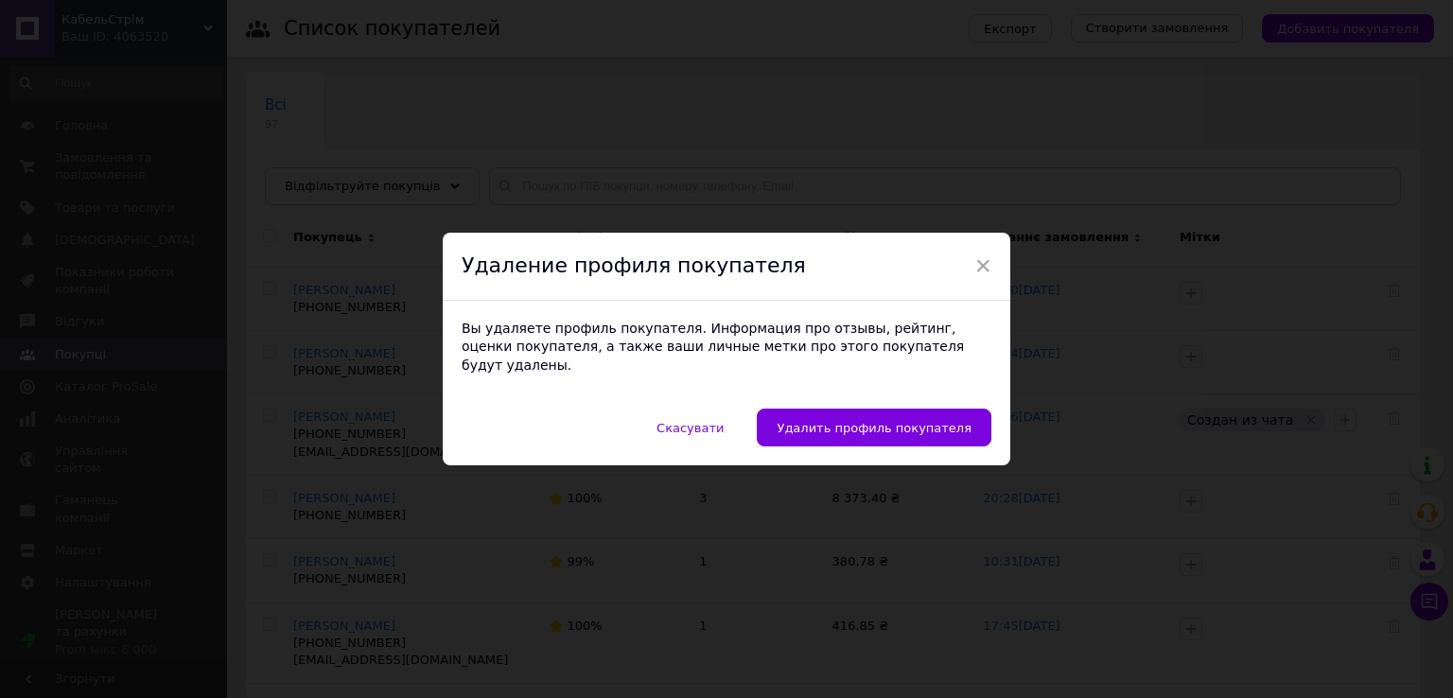
click at [994, 276] on div "Удаление профиля покупателя" at bounding box center [727, 267] width 568 height 68
click at [977, 277] on span "×" at bounding box center [983, 266] width 17 height 32
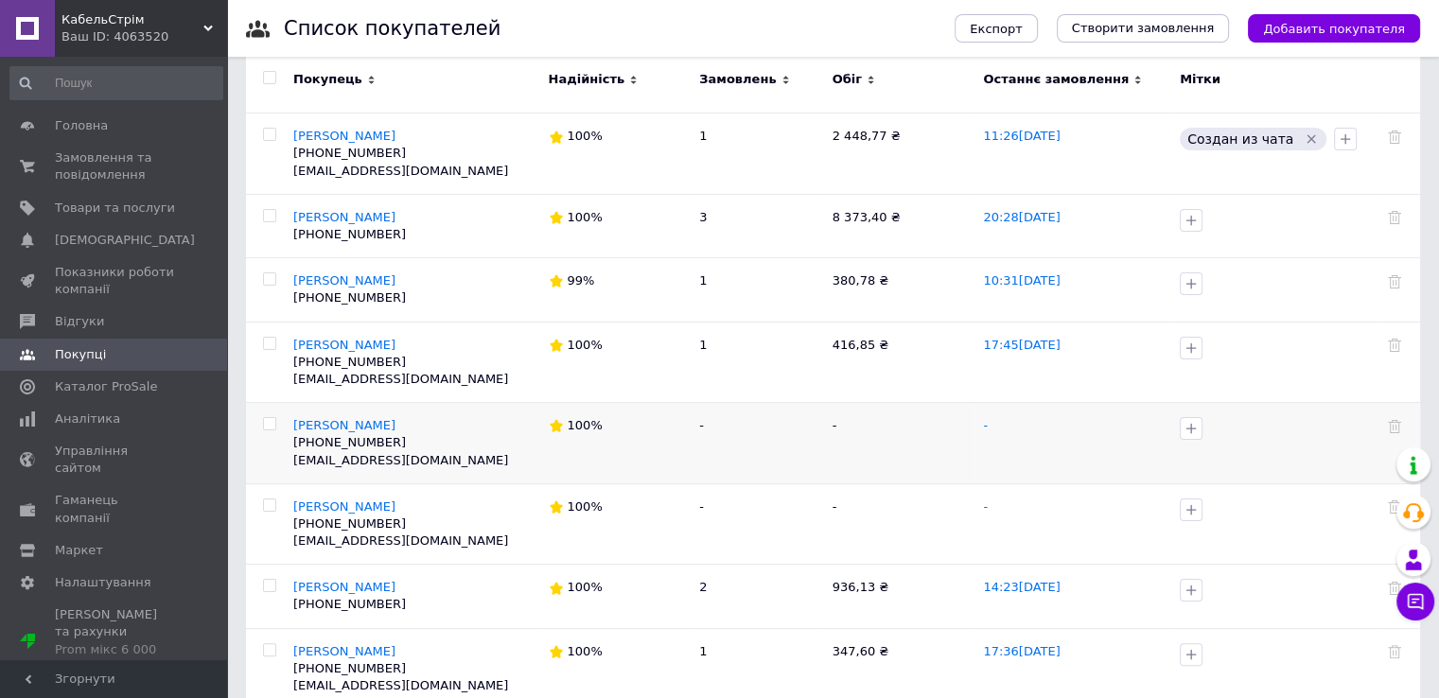
scroll to position [378, 0]
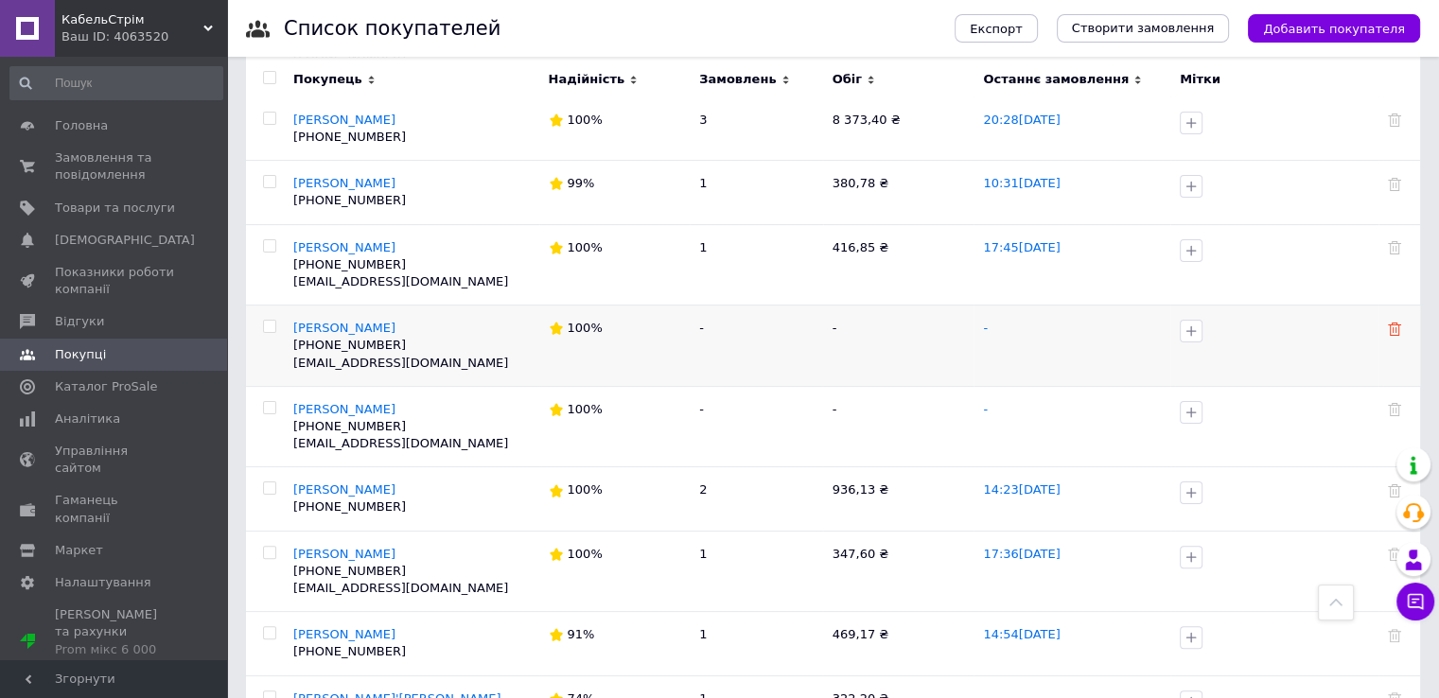
click at [1396, 331] on use at bounding box center [1394, 329] width 13 height 13
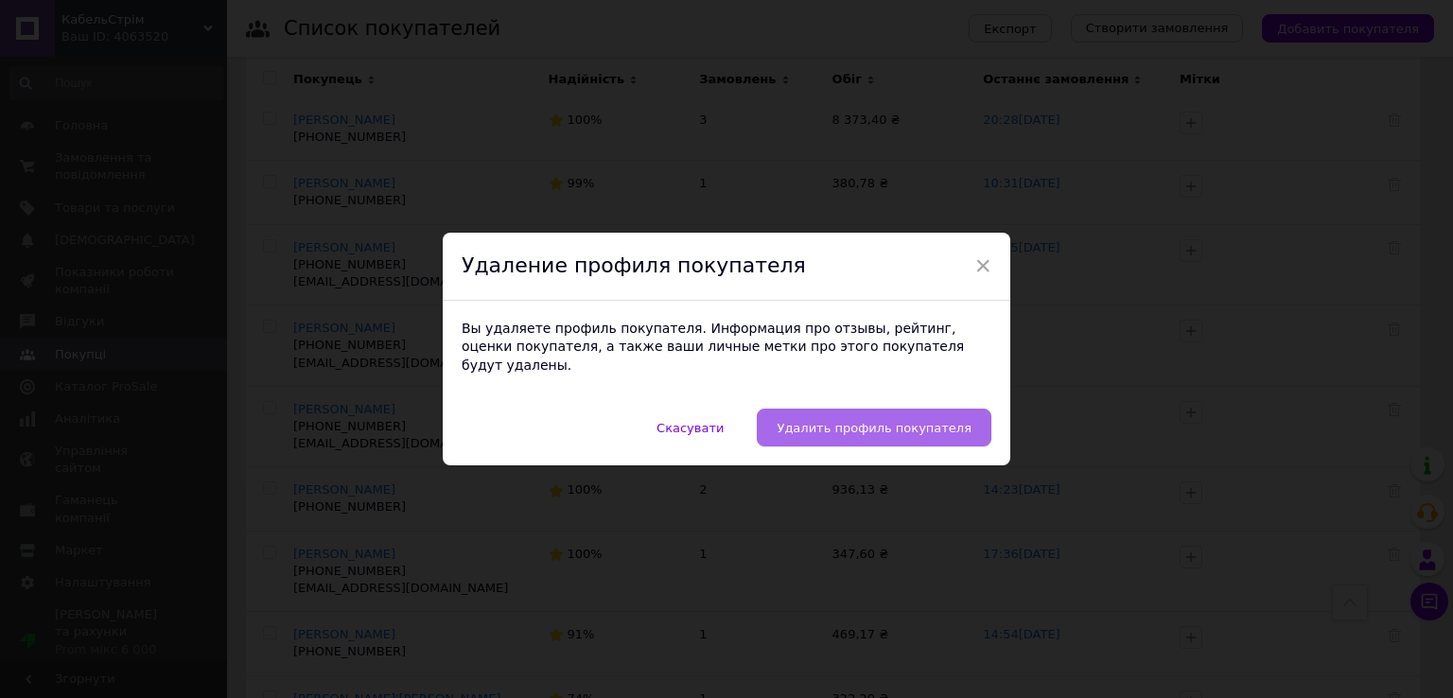
click at [864, 409] on button "Удалить профиль покупателя" at bounding box center [874, 428] width 235 height 38
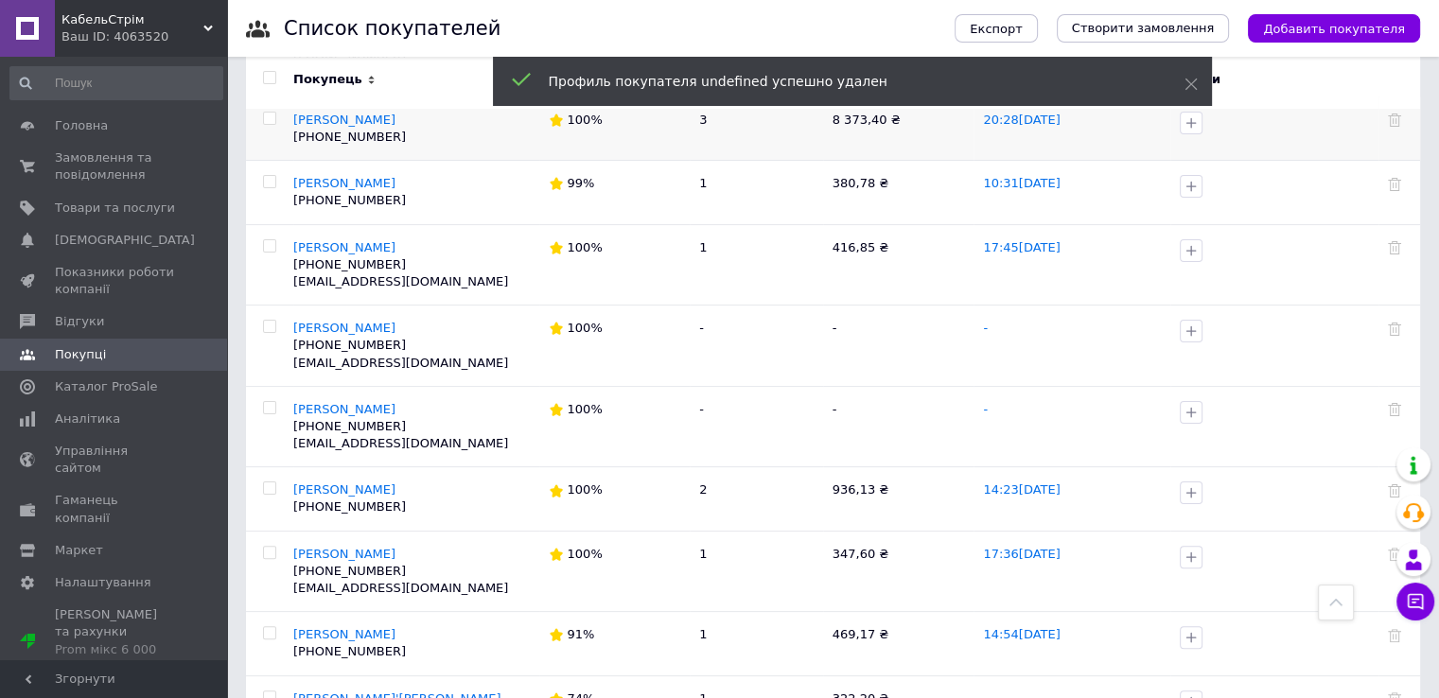
scroll to position [0, 0]
